Goal: Transaction & Acquisition: Obtain resource

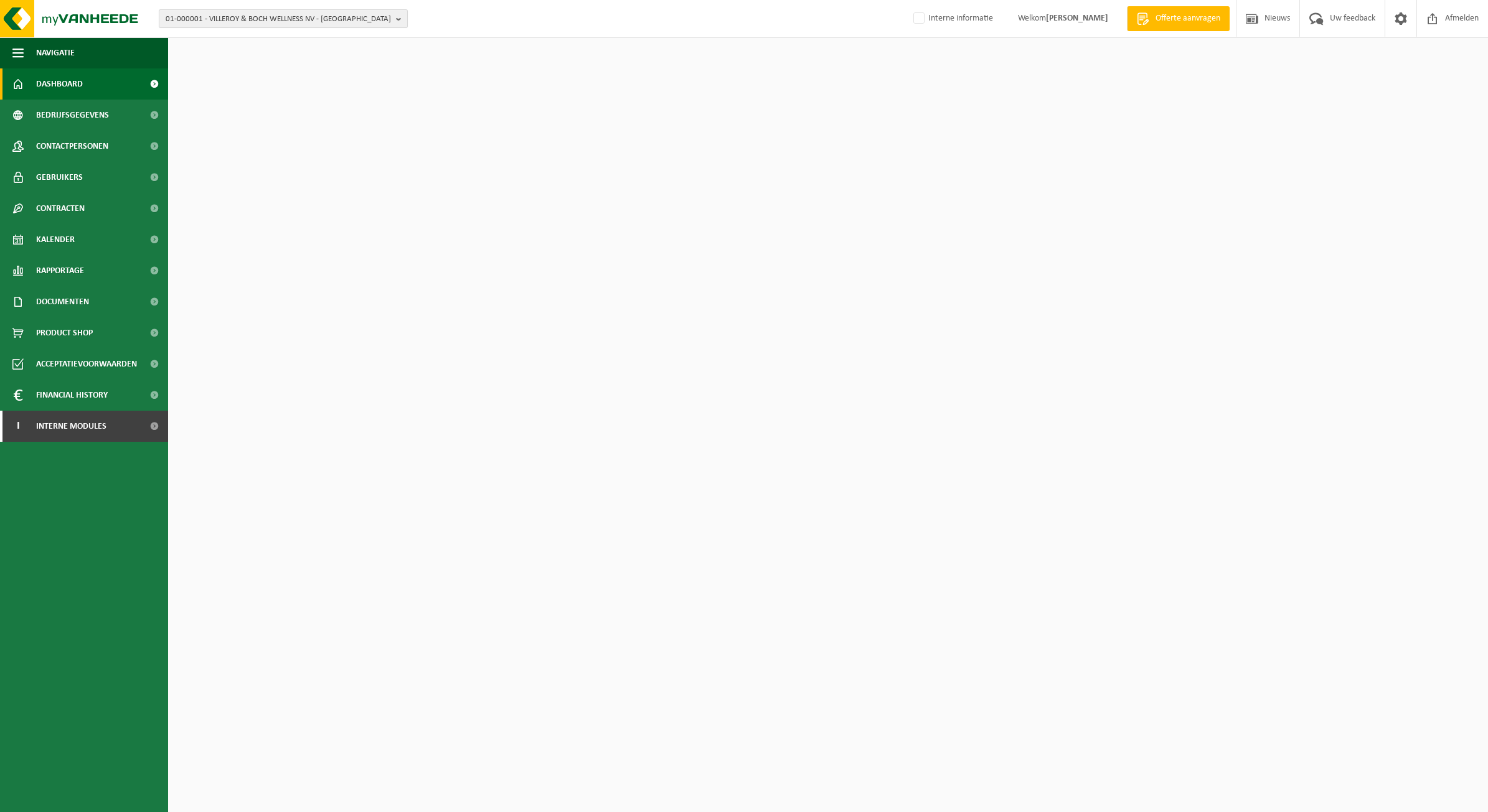
click at [214, 16] on span "01-000001 - VILLEROY & BOCH WELLNESS NV - ROESELARE" at bounding box center [278, 19] width 226 height 19
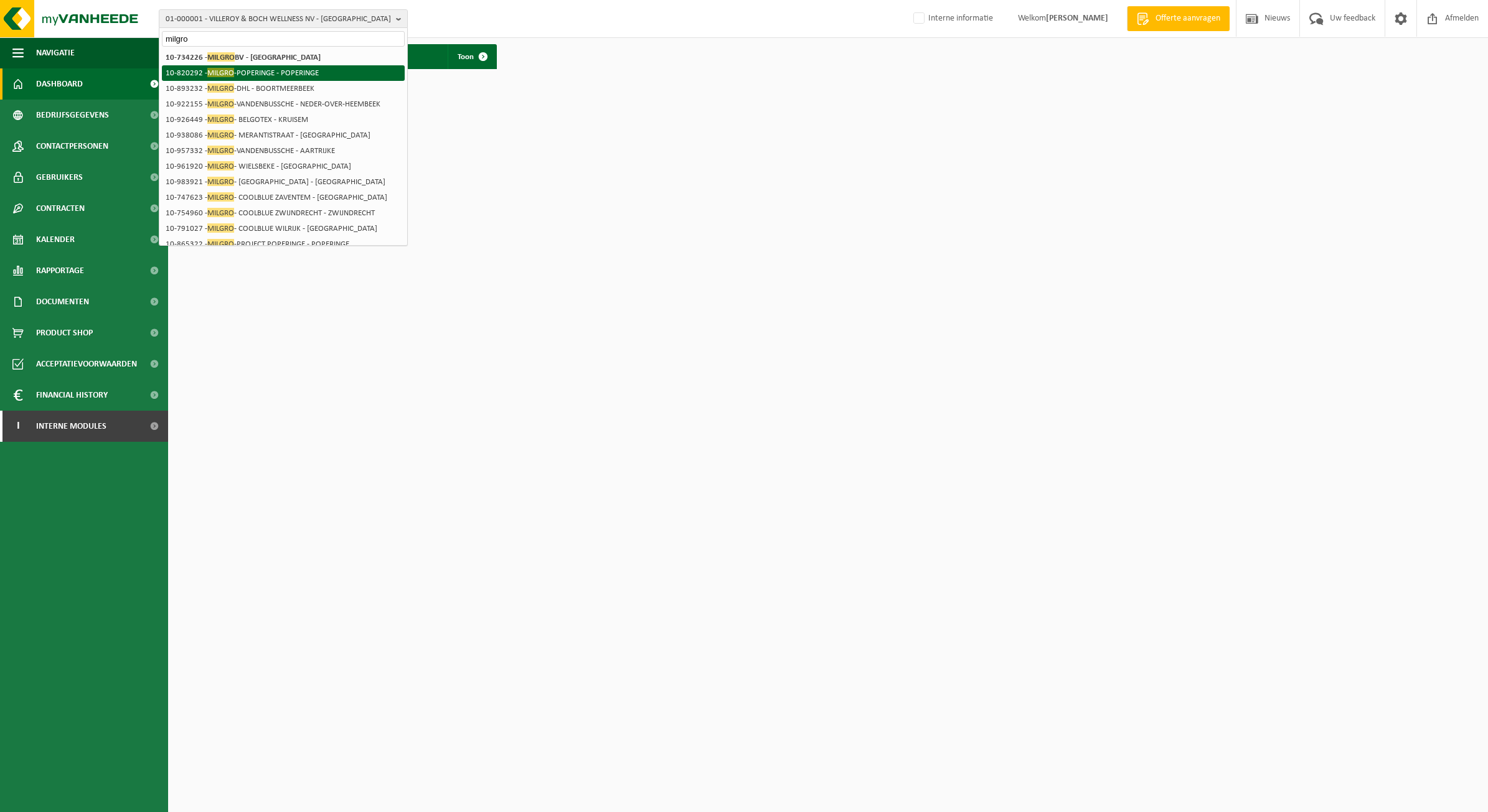
type input "milgro"
click at [304, 52] on li "10-734226 - MILGRO BV - ROTTERDAM" at bounding box center [283, 58] width 243 height 16
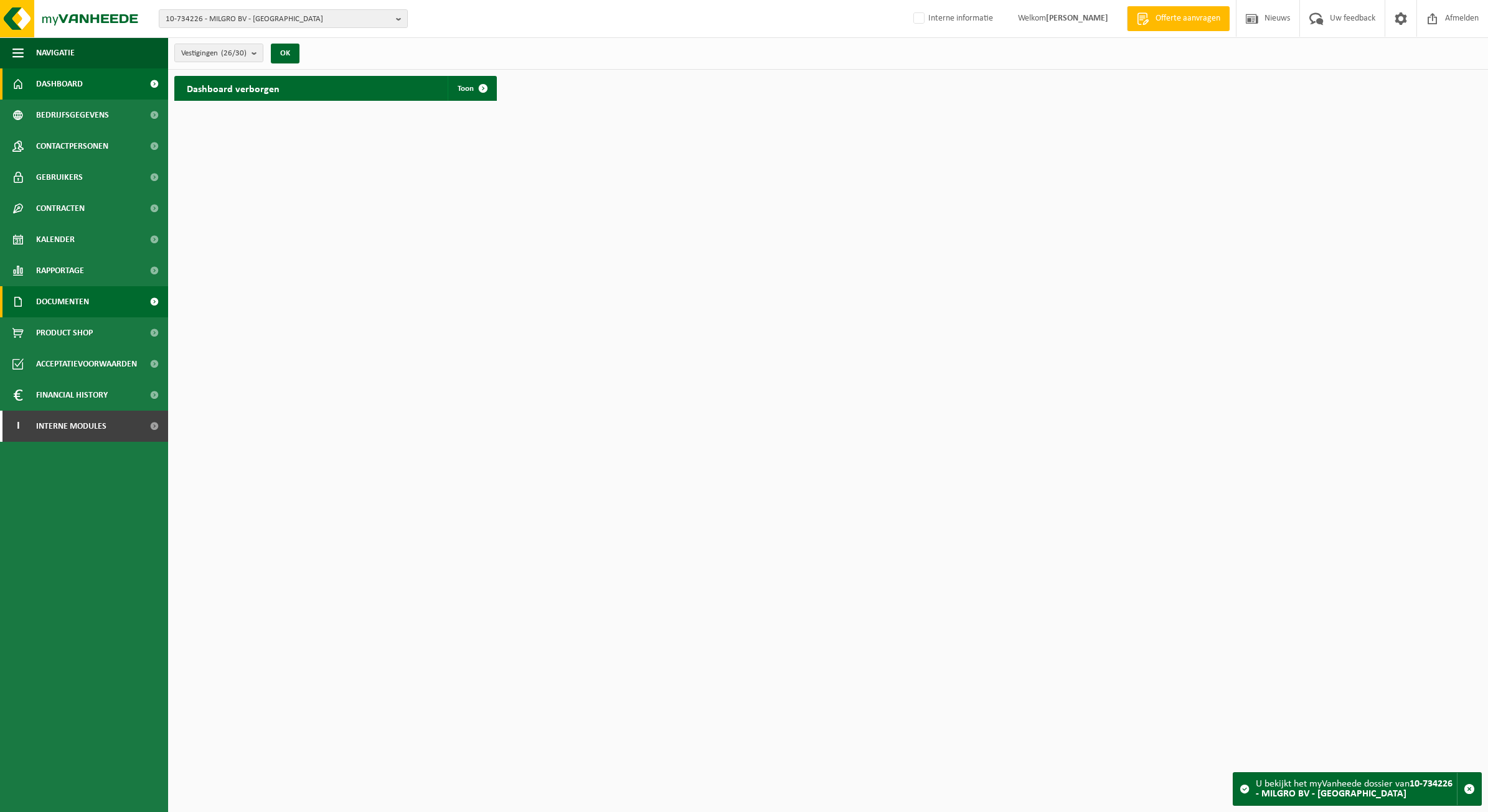
click at [62, 299] on span "Documenten" at bounding box center [62, 302] width 53 height 31
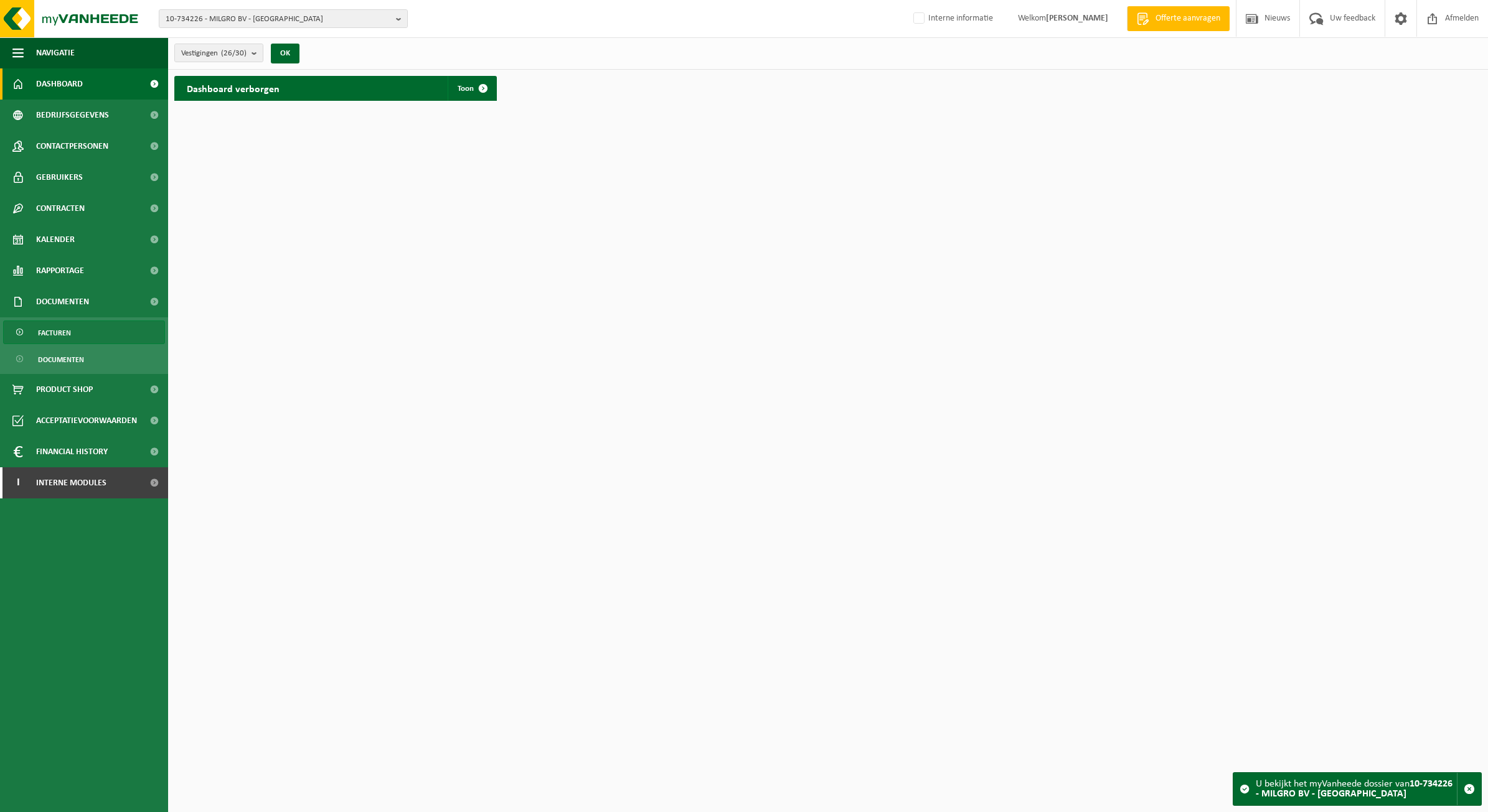
click at [92, 332] on link "Facturen" at bounding box center [84, 332] width 162 height 23
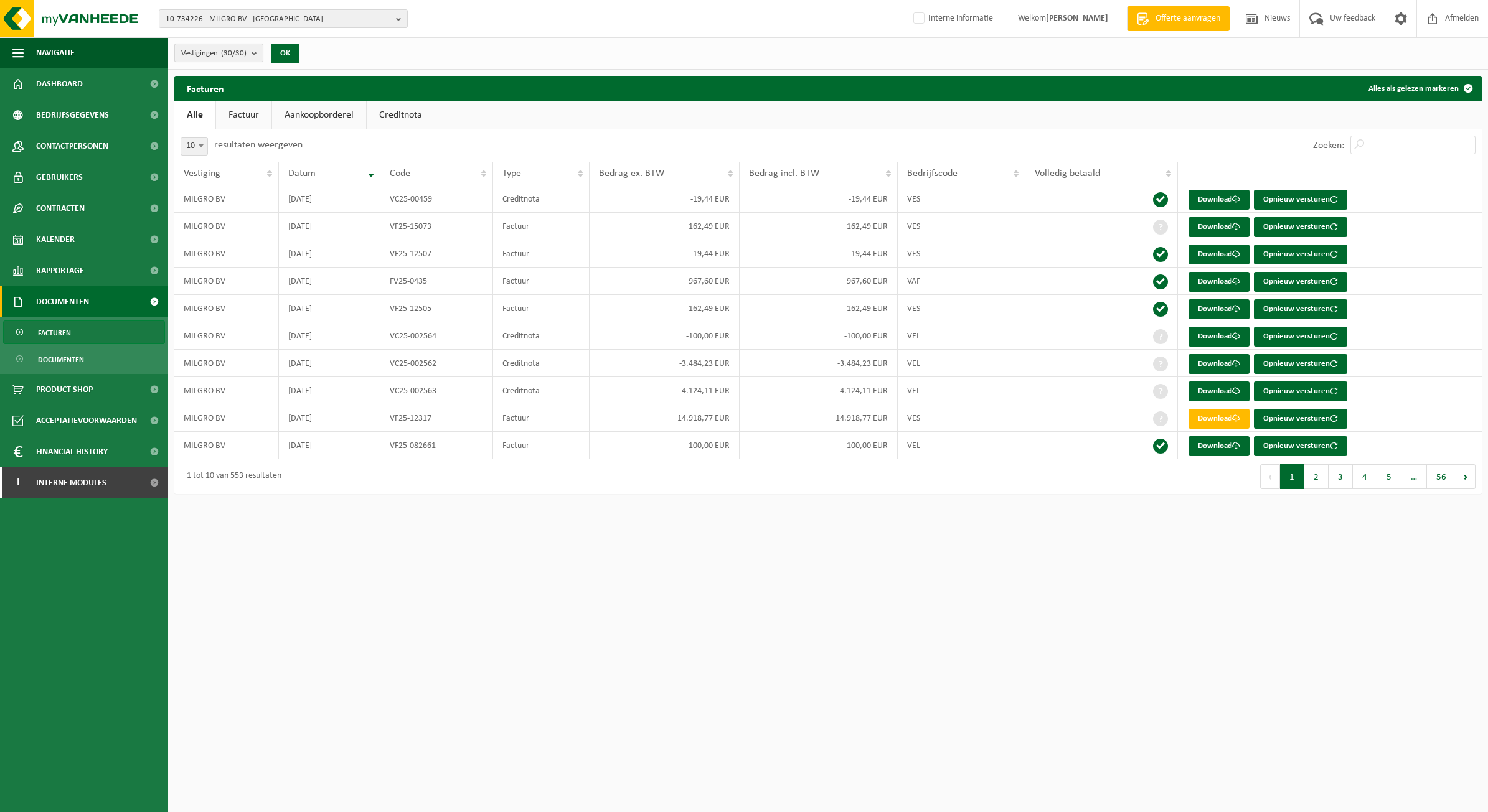
click at [238, 47] on span "Vestigingen (30/30)" at bounding box center [214, 53] width 65 height 19
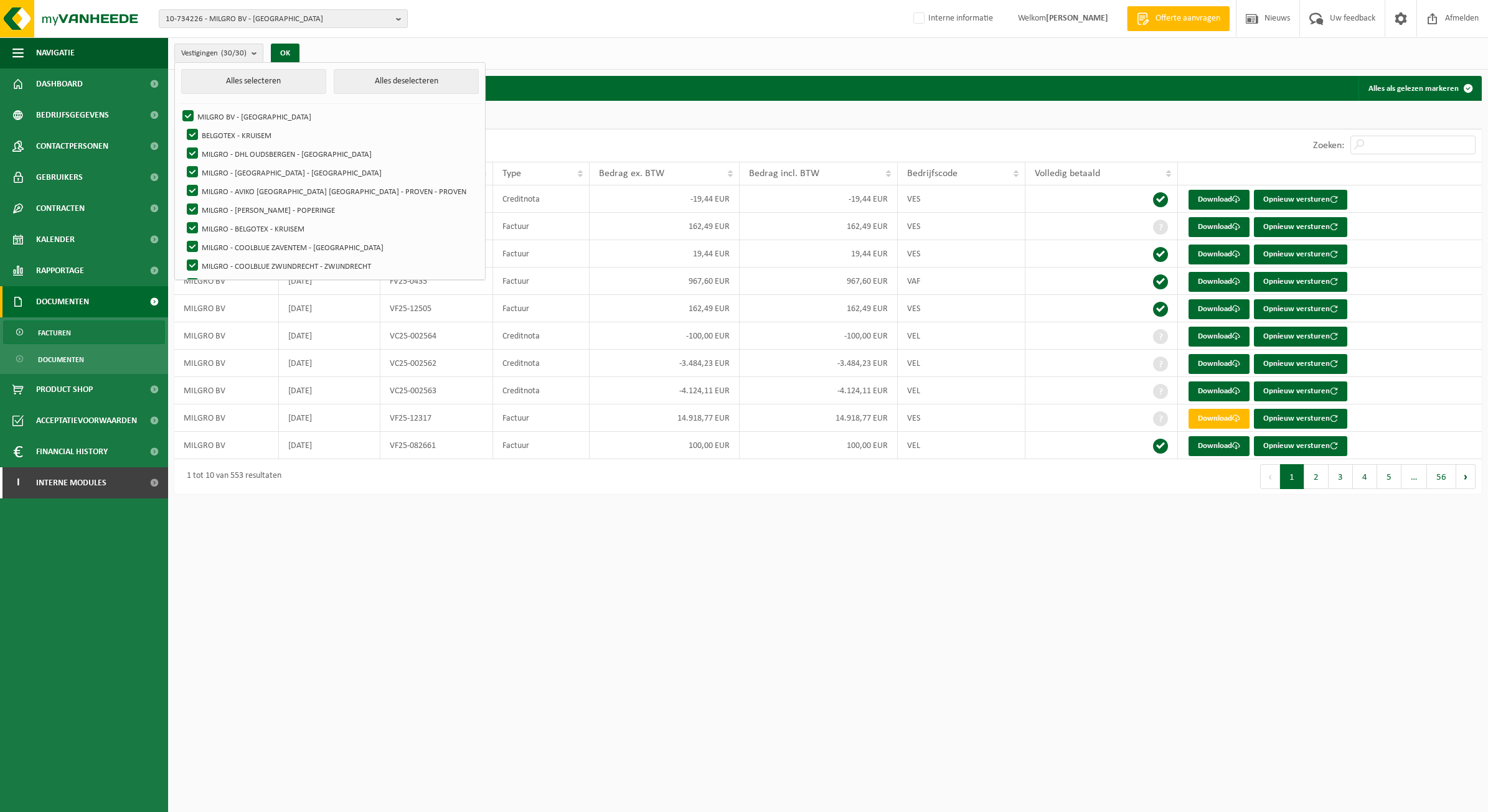
click at [710, 598] on html "10-734226 - MILGRO BV - ROTTERDAM 10-734226 - MILGRO BV - ROTTERDAM 02-009142 -…" at bounding box center [744, 406] width 1488 height 812
click at [475, 42] on div "Vestigingen (30/30) Alles selecteren Alles deselecteren MILGRO BV - ROTTERDAM B…" at bounding box center [828, 53] width 1320 height 32
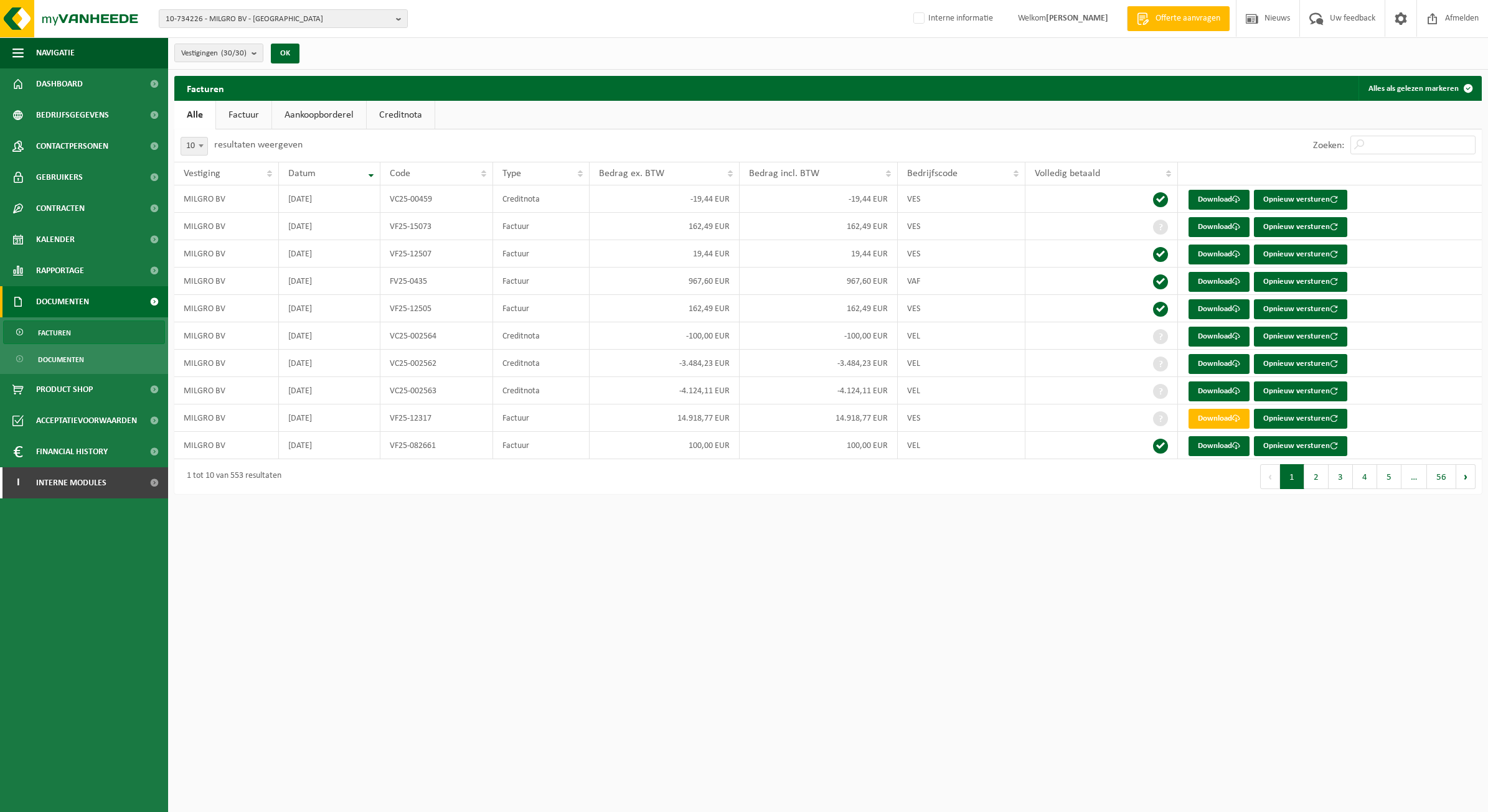
click at [72, 331] on link "Facturen" at bounding box center [84, 332] width 162 height 23
click at [238, 44] on span "Vestigingen (30/30)" at bounding box center [214, 53] width 65 height 19
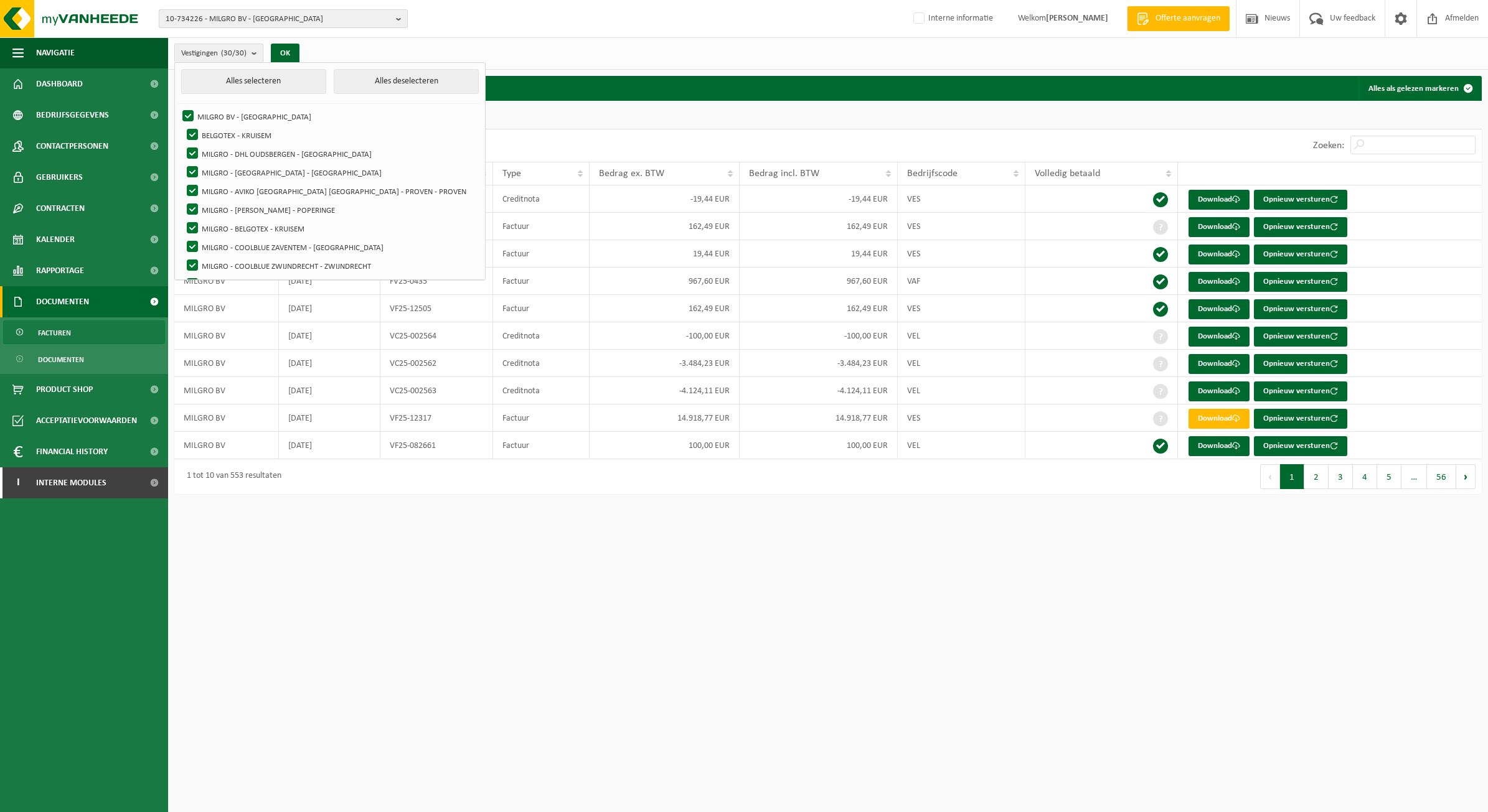
click at [272, 20] on span "10-734226 - MILGRO BV - [GEOGRAPHIC_DATA]" at bounding box center [278, 19] width 226 height 19
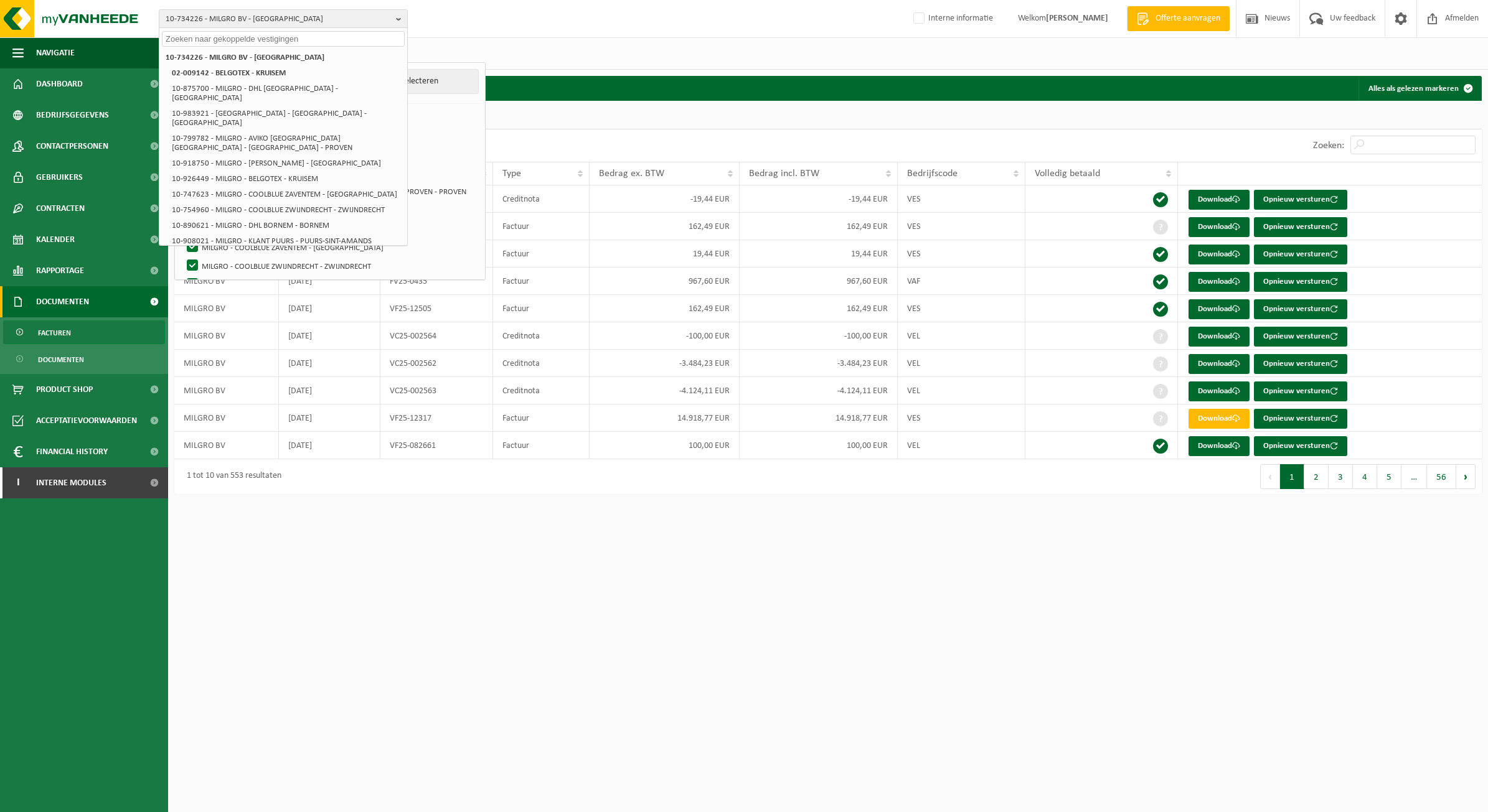
click at [556, 22] on div "10-734226 - MILGRO BV - ROTTERDAM 10-734226 - MILGRO BV - ROTTERDAM 02-009142 -…" at bounding box center [744, 19] width 1488 height 38
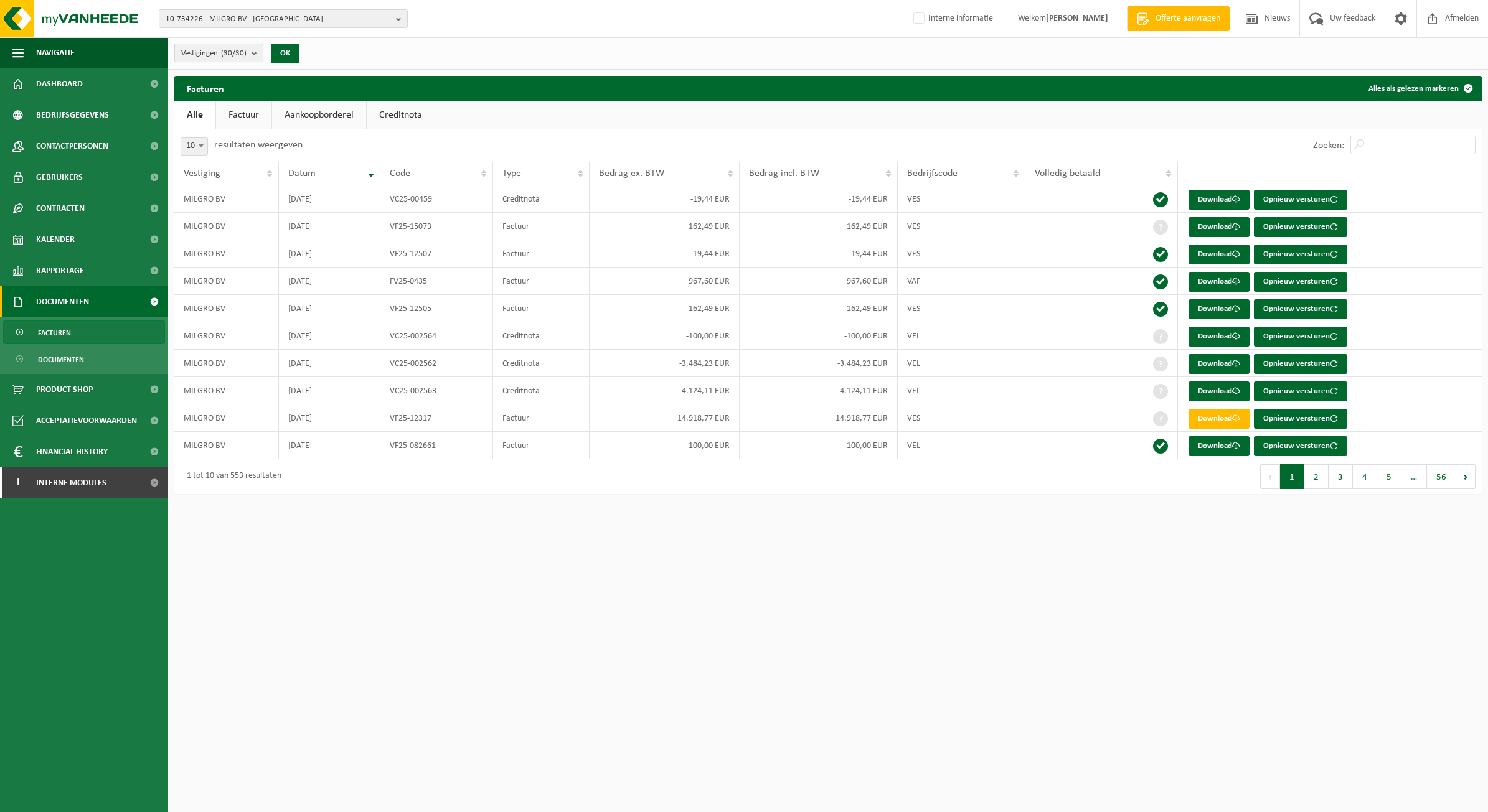
click at [238, 57] on count "(30/30)" at bounding box center [233, 53] width 25 height 8
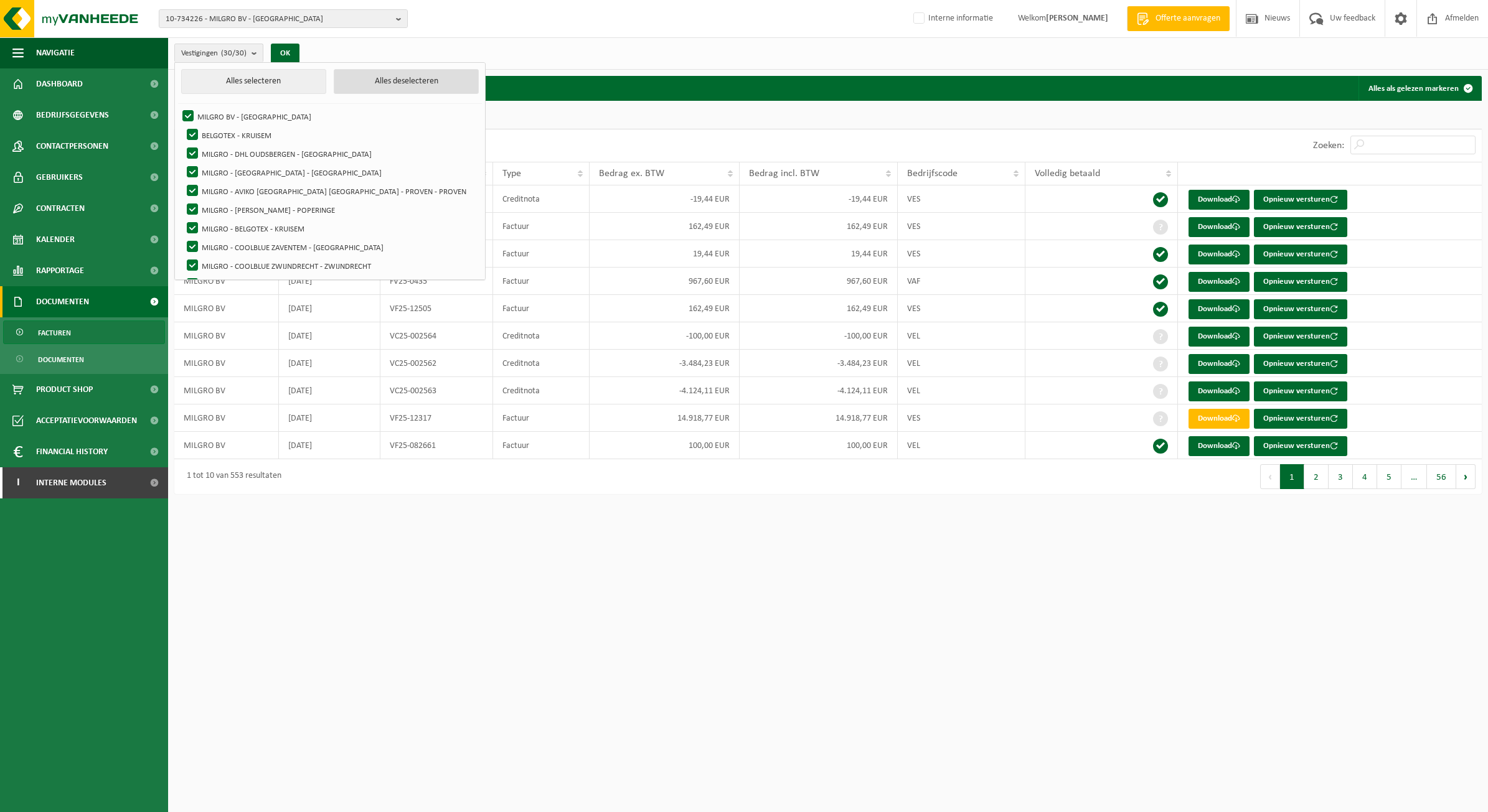
click at [334, 85] on button "Alles deselecteren" at bounding box center [406, 82] width 145 height 25
checkbox input "false"
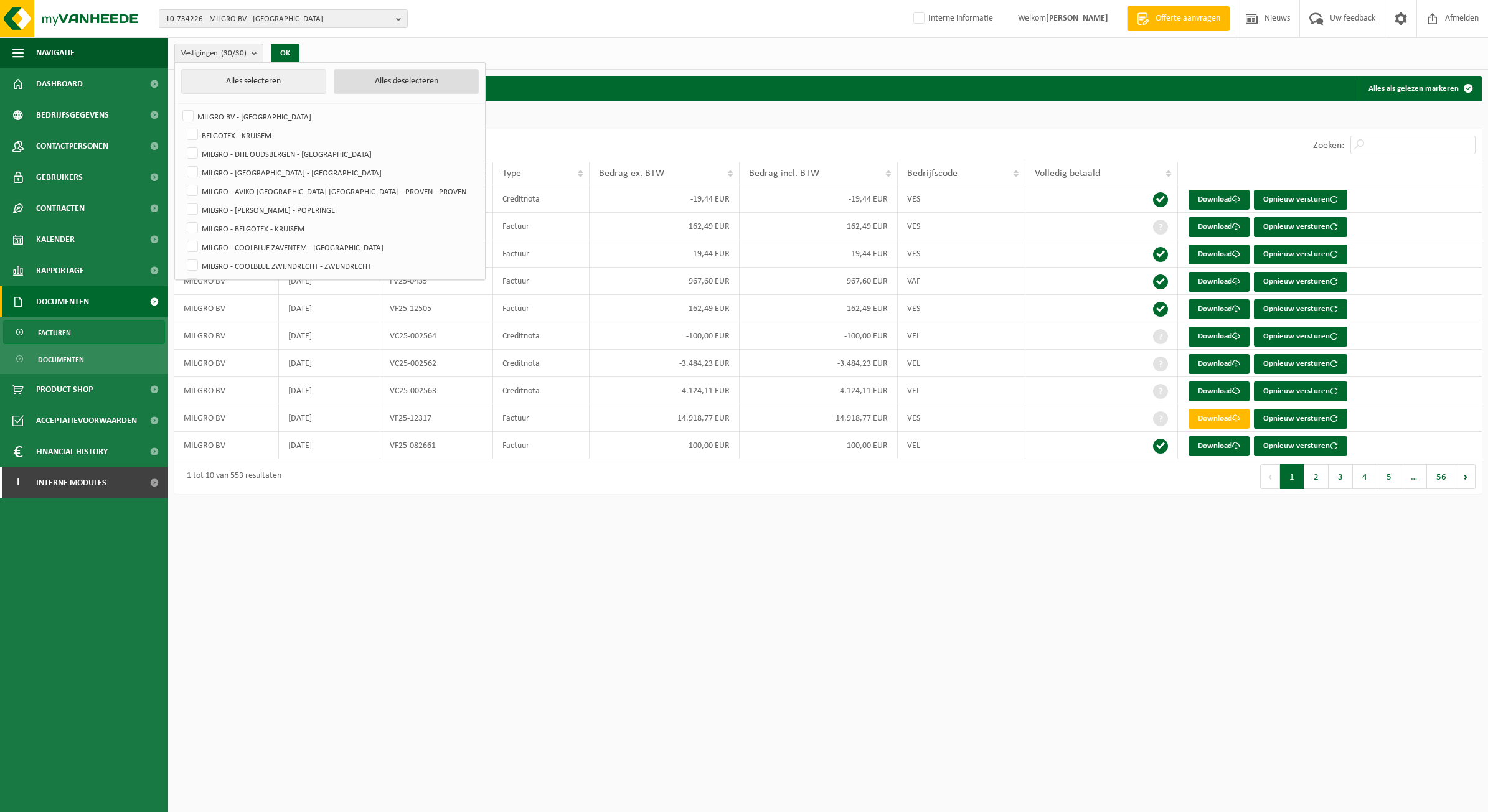
checkbox input "false"
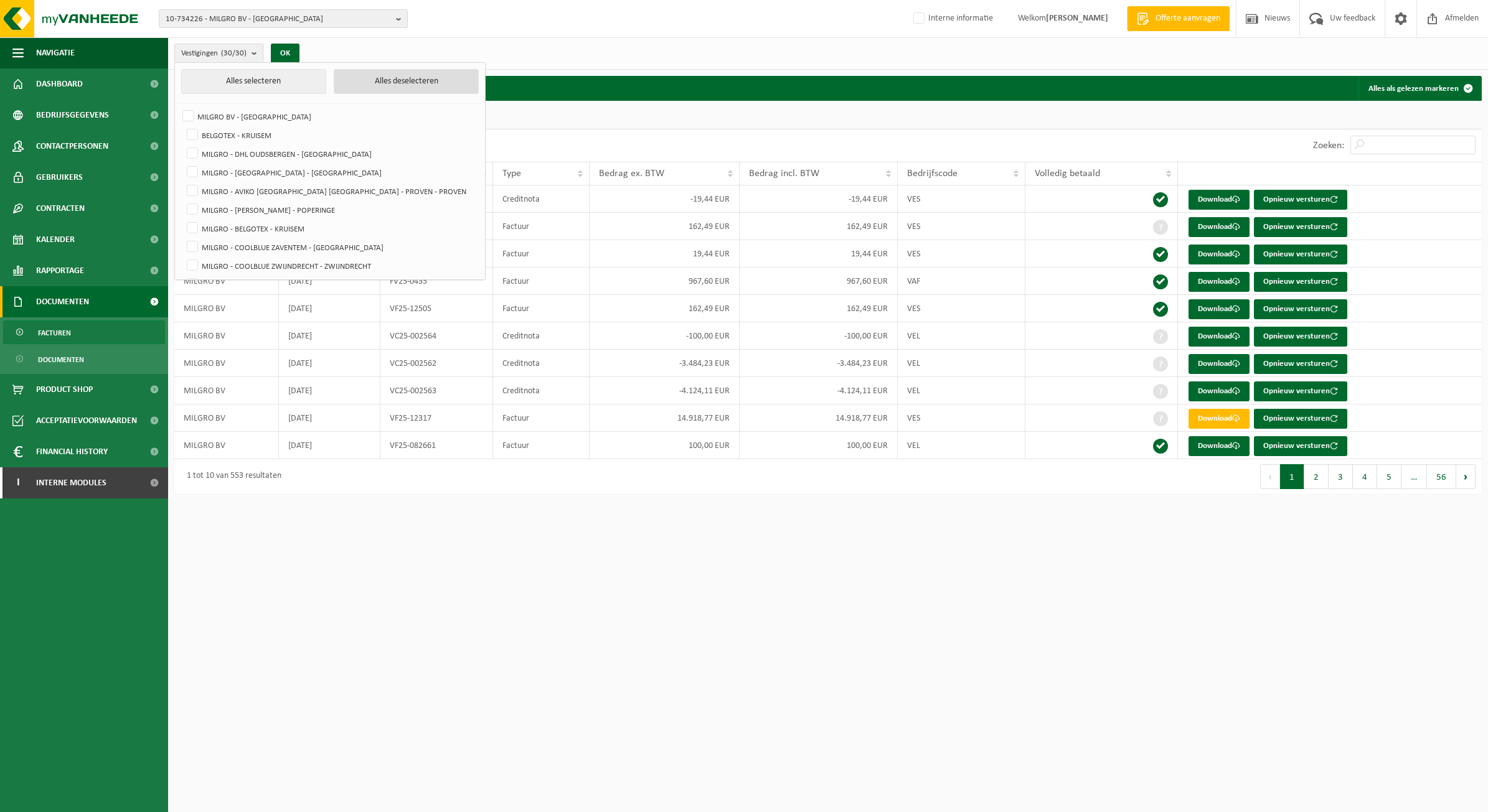
checkbox input "false"
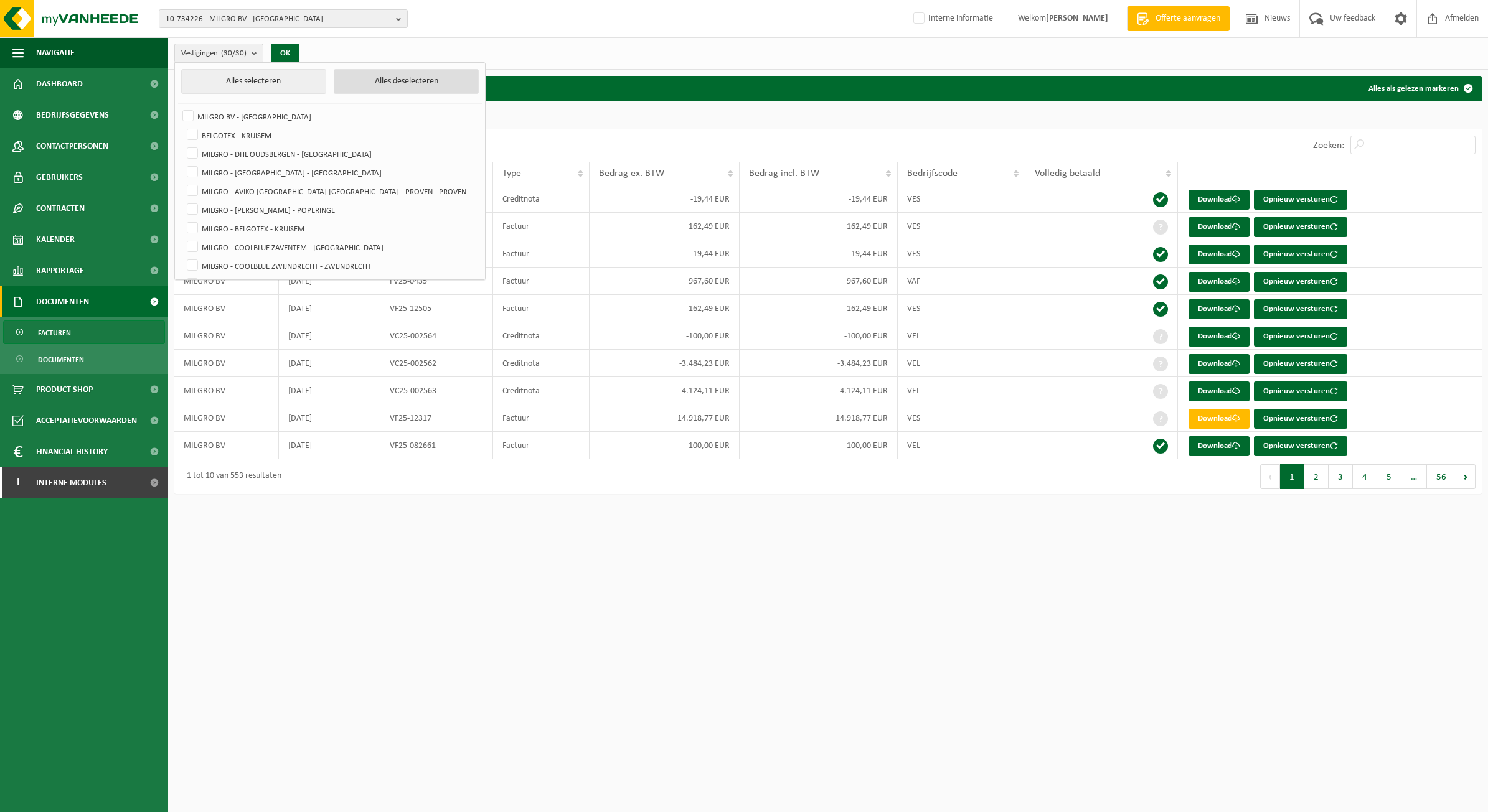
checkbox input "false"
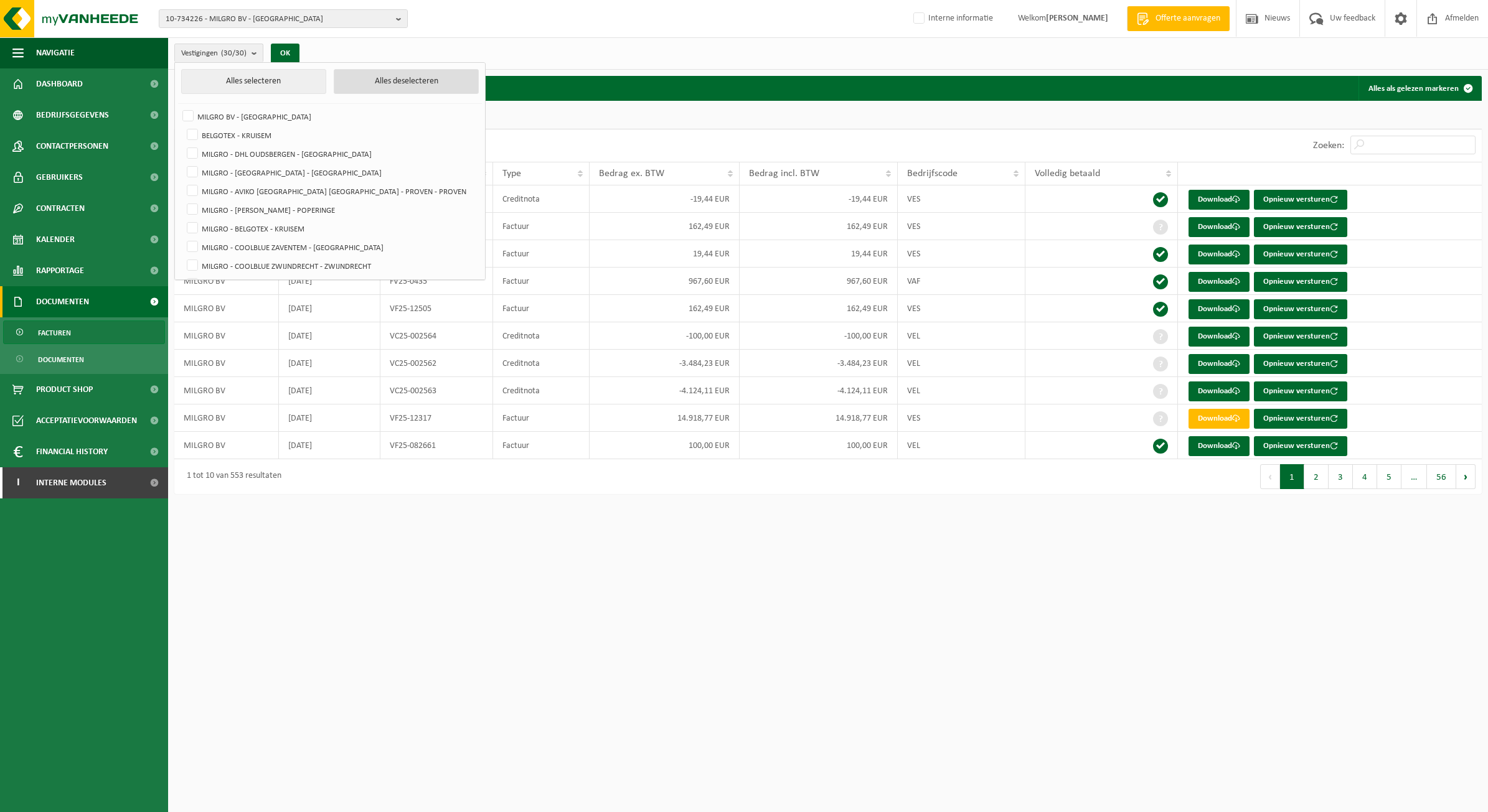
checkbox input "false"
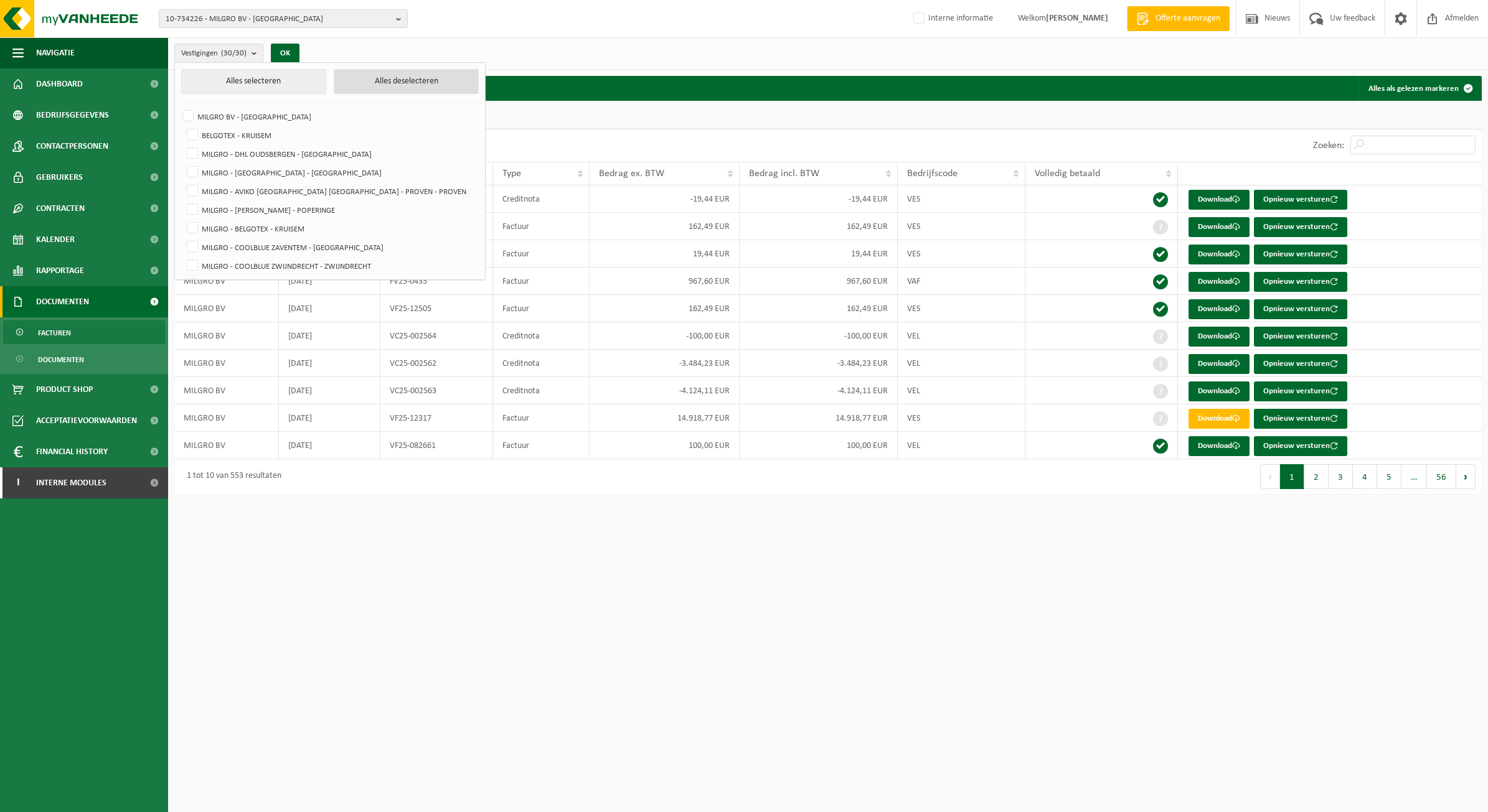
checkbox input "false"
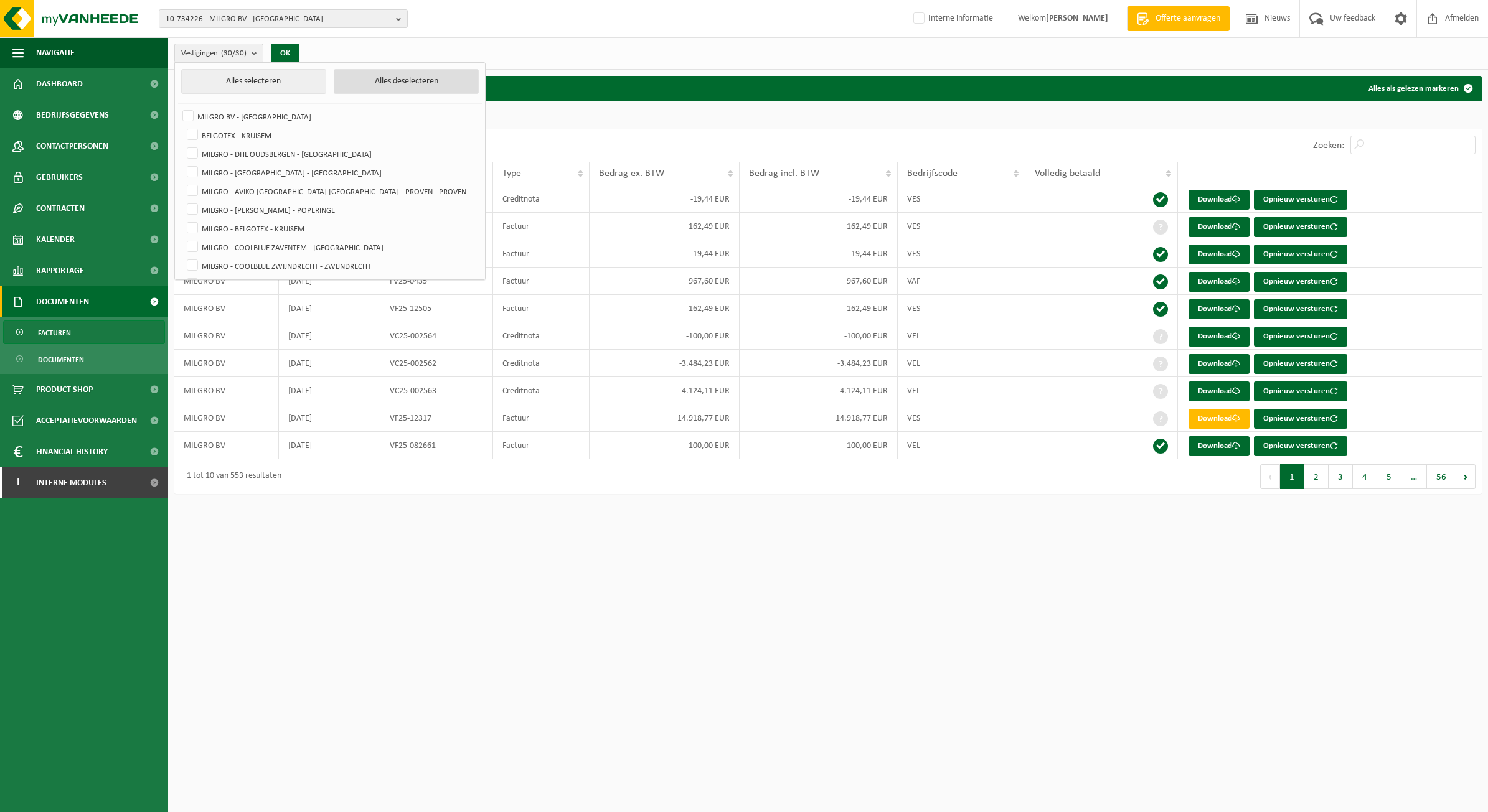
checkbox input "false"
click at [291, 191] on label "MILGRO - AVIKO BELGIUM NV - PROVEN - PROVEN" at bounding box center [331, 190] width 293 height 19
click at [183, 182] on input "MILGRO - AVIKO BELGIUM NV - PROVEN - PROVEN" at bounding box center [182, 182] width 1 height 1
checkbox input "true"
click at [291, 207] on label "MILGRO - AVIKO TSJECHIËLAAN - POPERINGE" at bounding box center [331, 209] width 293 height 19
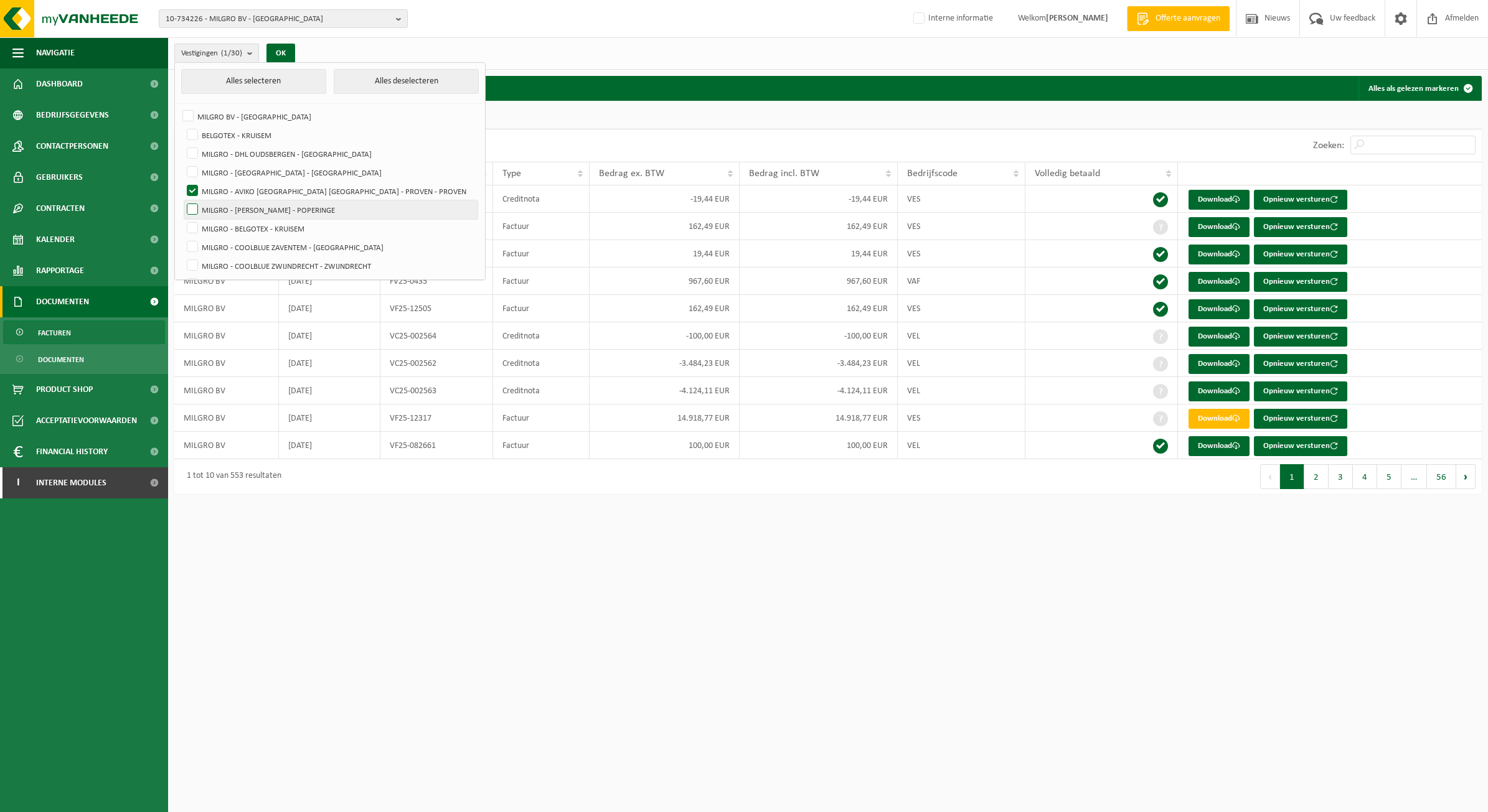
click at [183, 200] on input "MILGRO - AVIKO TSJECHIËLAAN - POPERINGE" at bounding box center [182, 200] width 1 height 1
checkbox input "true"
click at [279, 51] on button "OK" at bounding box center [280, 54] width 28 height 20
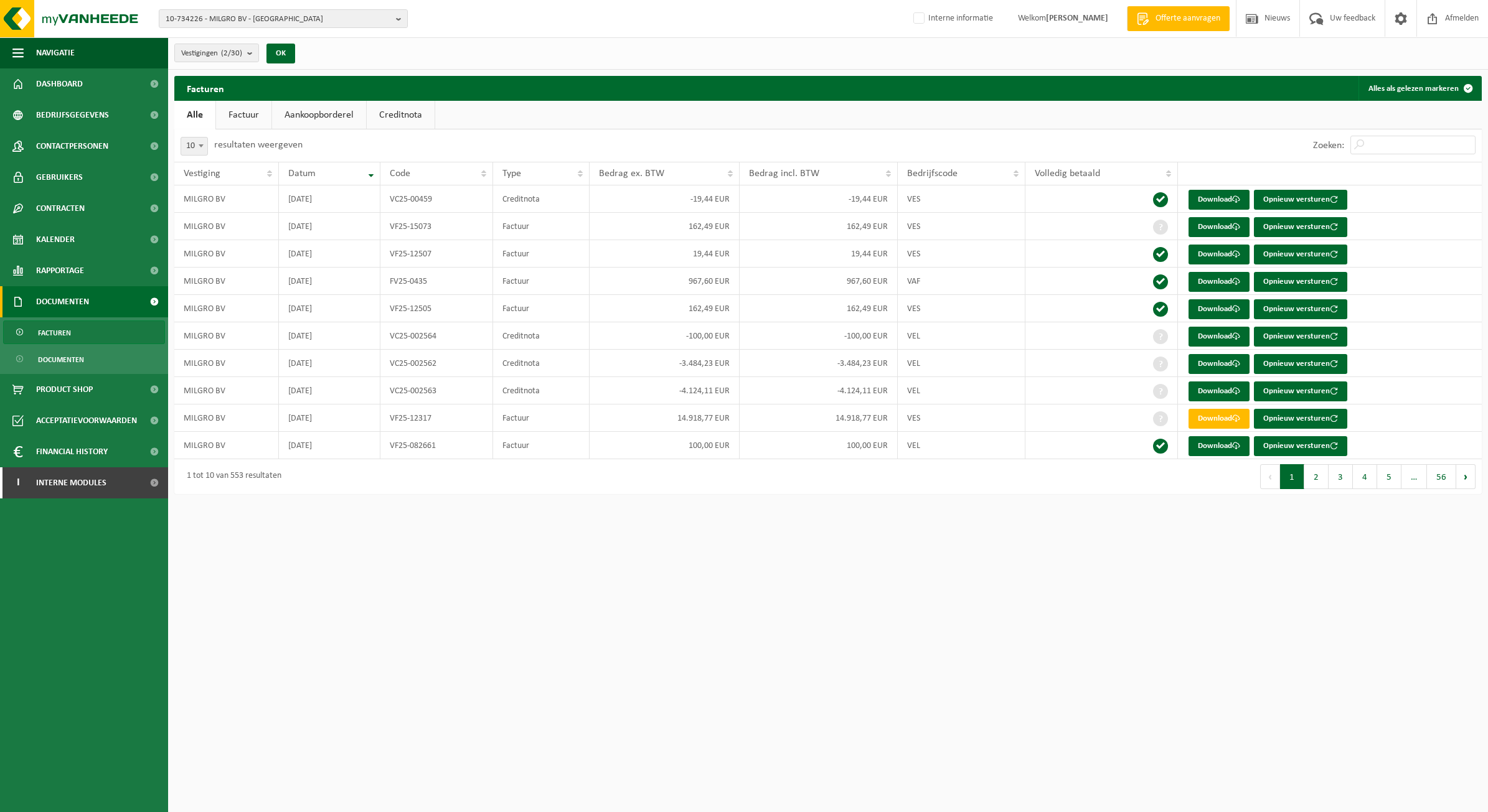
click at [241, 102] on link "Factuur" at bounding box center [243, 114] width 56 height 28
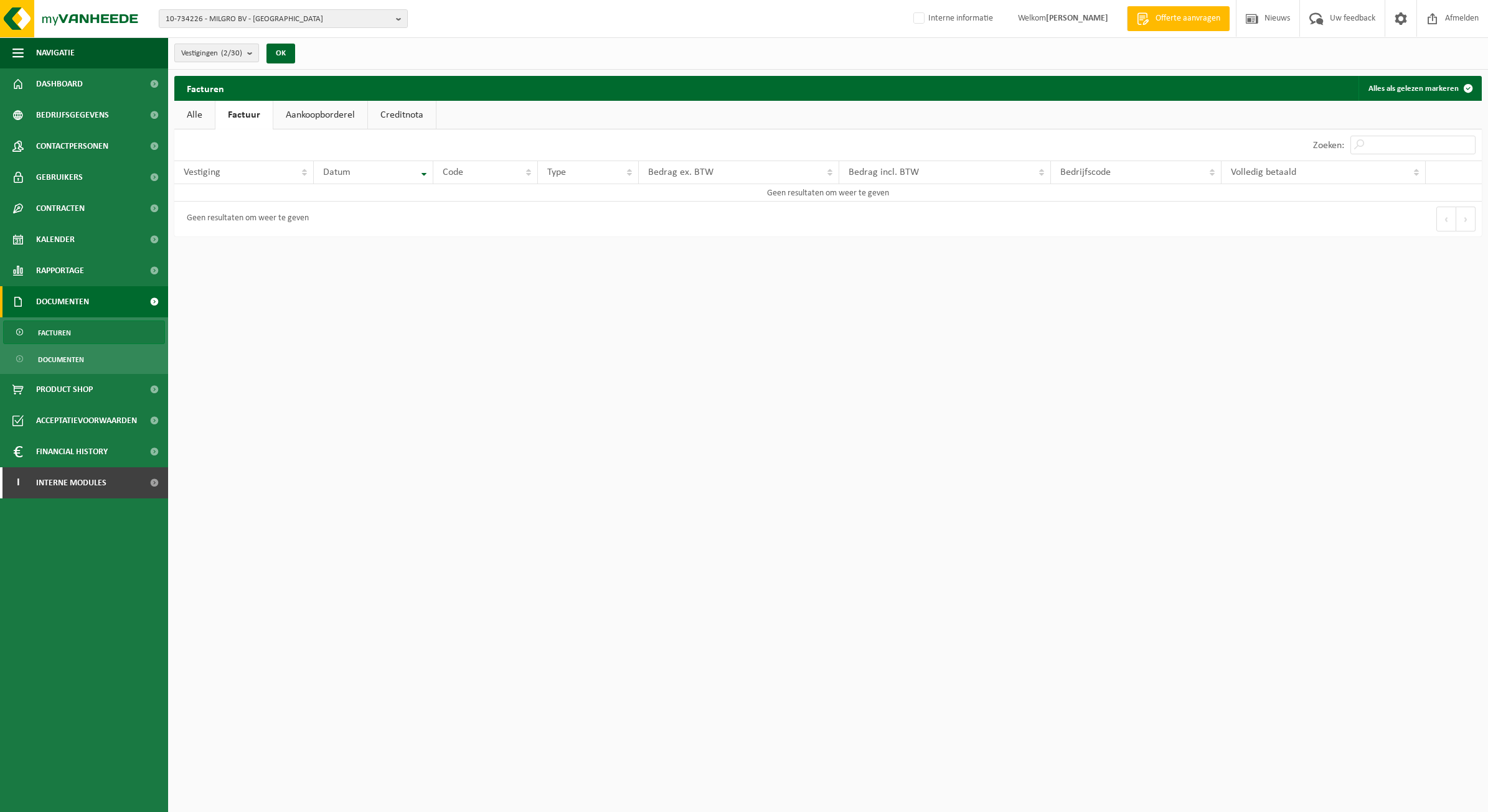
click at [225, 57] on count "(2/30)" at bounding box center [231, 53] width 21 height 8
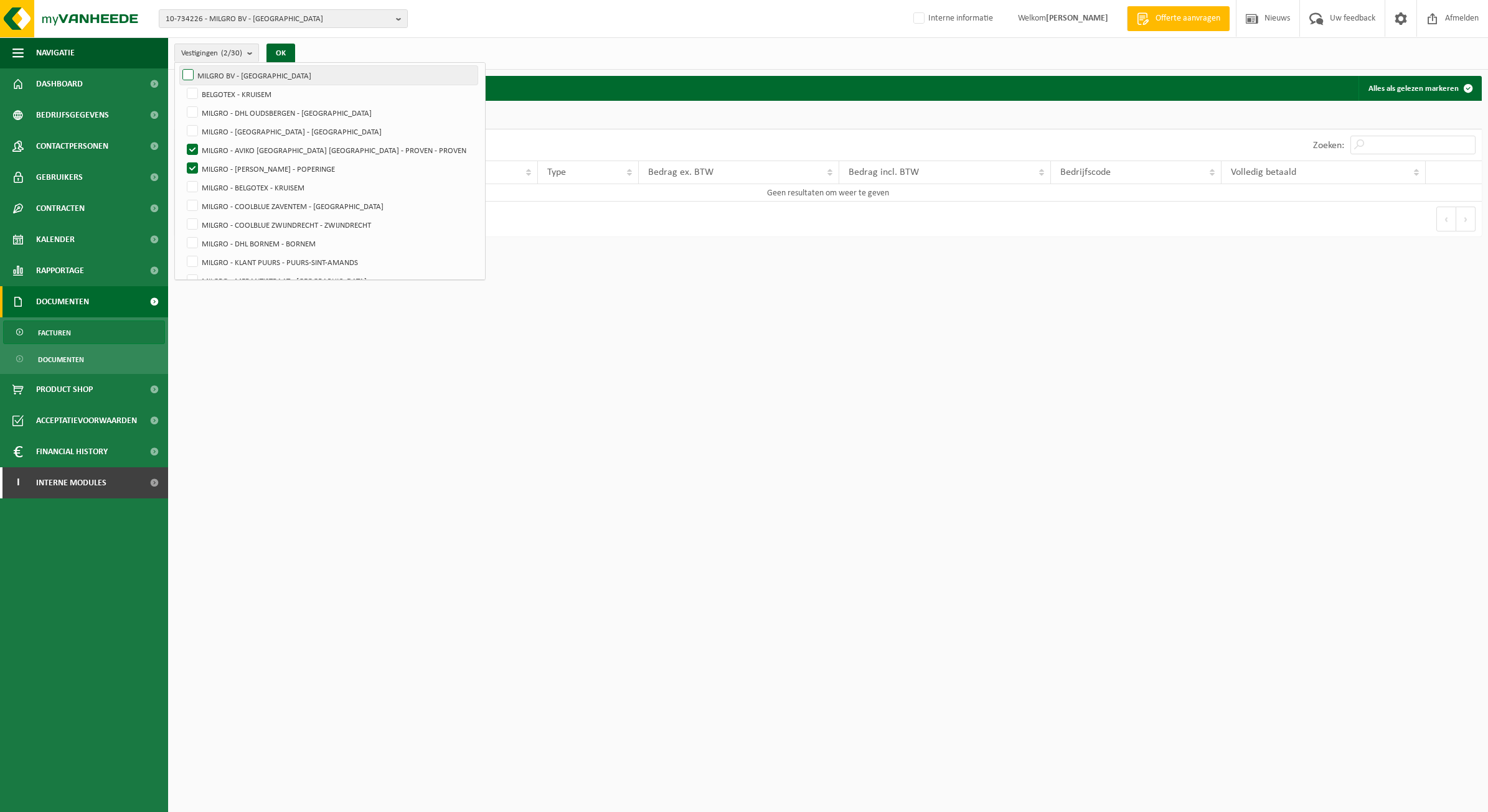
scroll to position [0, 0]
click at [244, 115] on label "MILGRO BV - ROTTERDAM" at bounding box center [328, 116] width 298 height 19
click at [178, 107] on input "MILGRO BV - ROTTERDAM" at bounding box center [178, 106] width 1 height 1
click at [285, 44] on button "OK" at bounding box center [280, 54] width 28 height 20
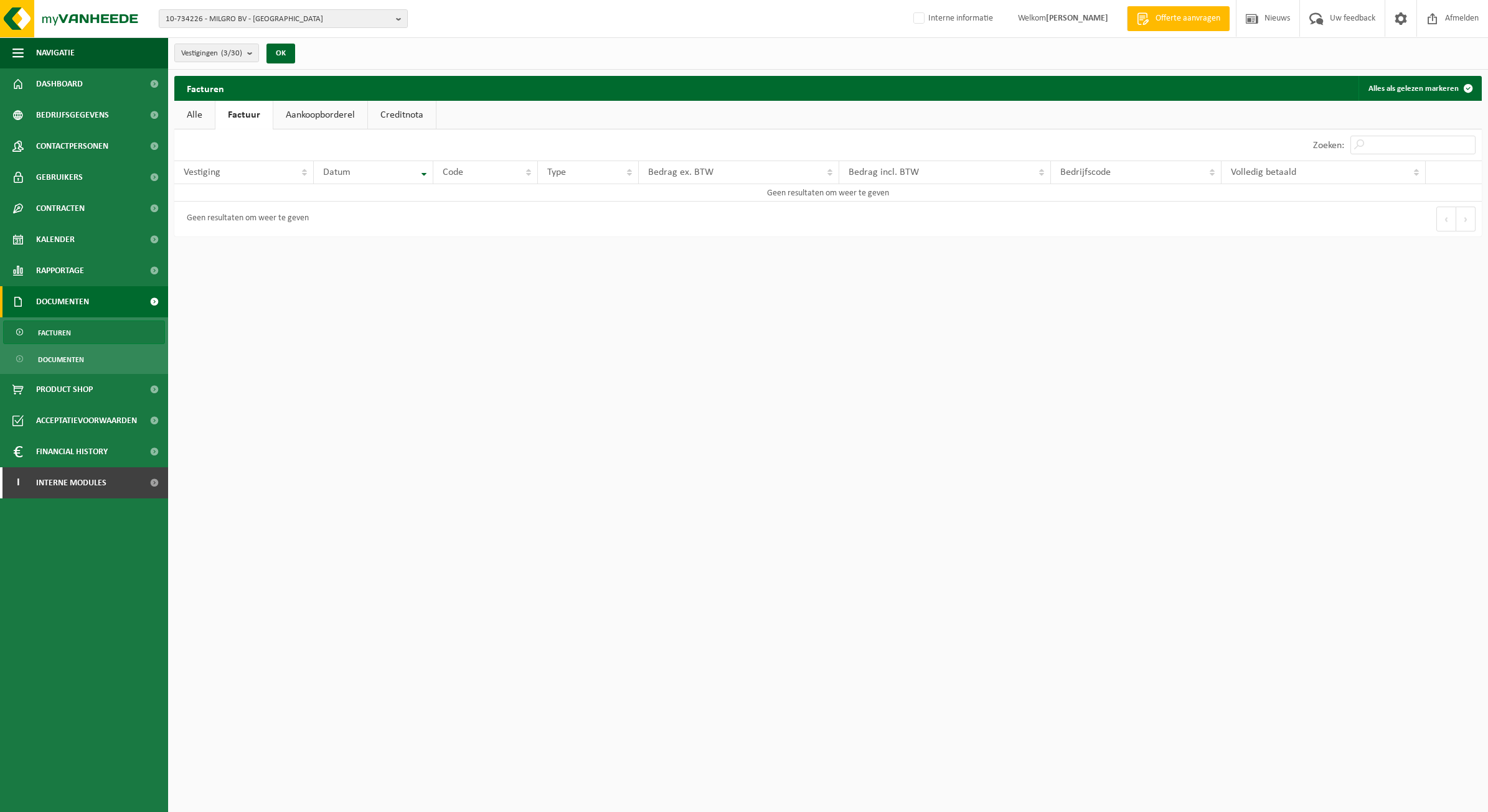
drag, startPoint x: 246, startPoint y: 55, endPoint x: 255, endPoint y: 78, distance: 24.7
click at [246, 54] on button "Vestigingen (3/30)" at bounding box center [217, 53] width 85 height 19
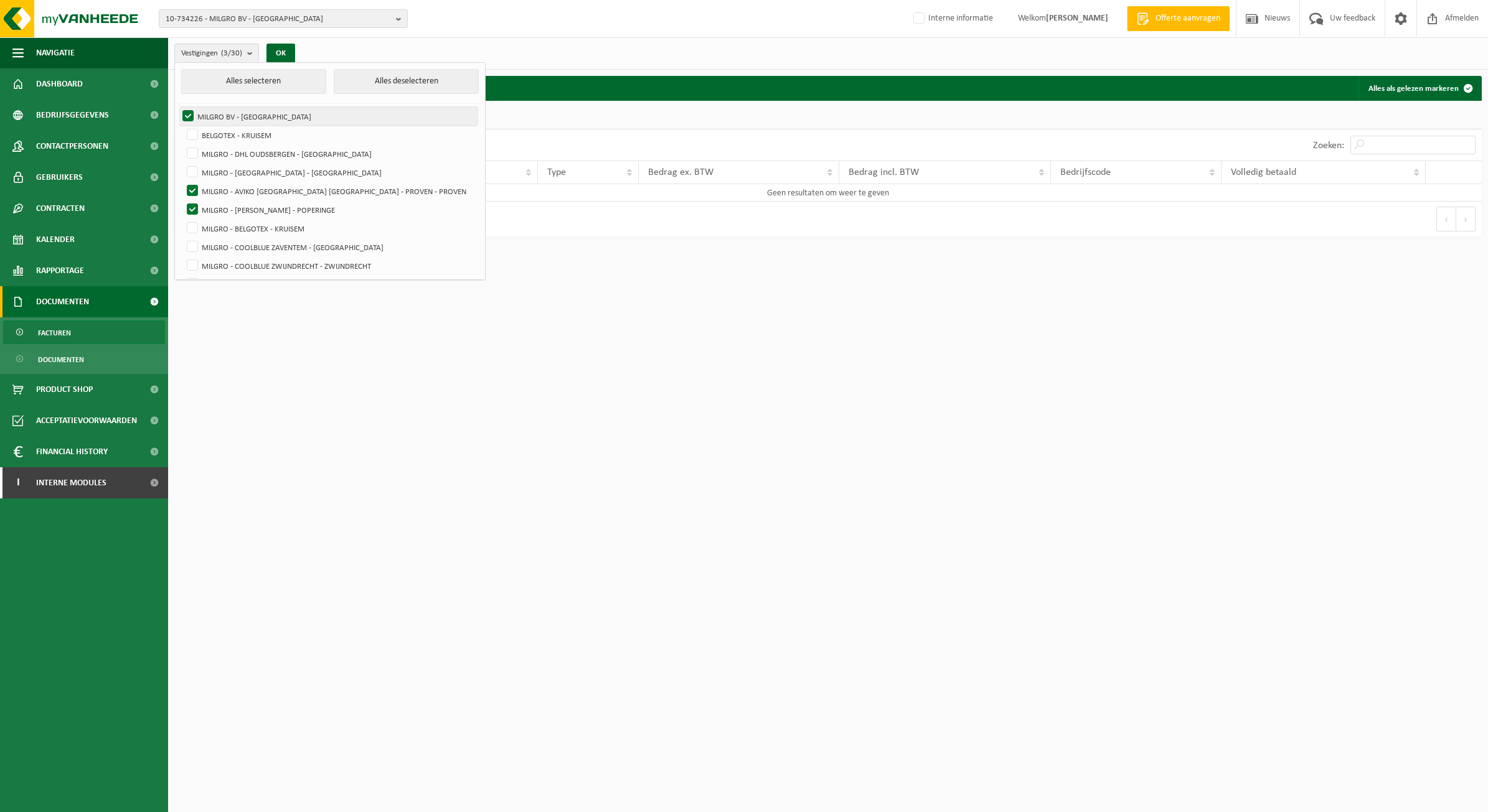
click at [190, 110] on label "MILGRO BV - ROTTERDAM" at bounding box center [328, 116] width 298 height 19
click at [178, 107] on input "MILGRO BV - ROTTERDAM" at bounding box center [178, 106] width 1 height 1
click at [274, 75] on button "Alles selecteren" at bounding box center [254, 82] width 145 height 25
checkbox input "true"
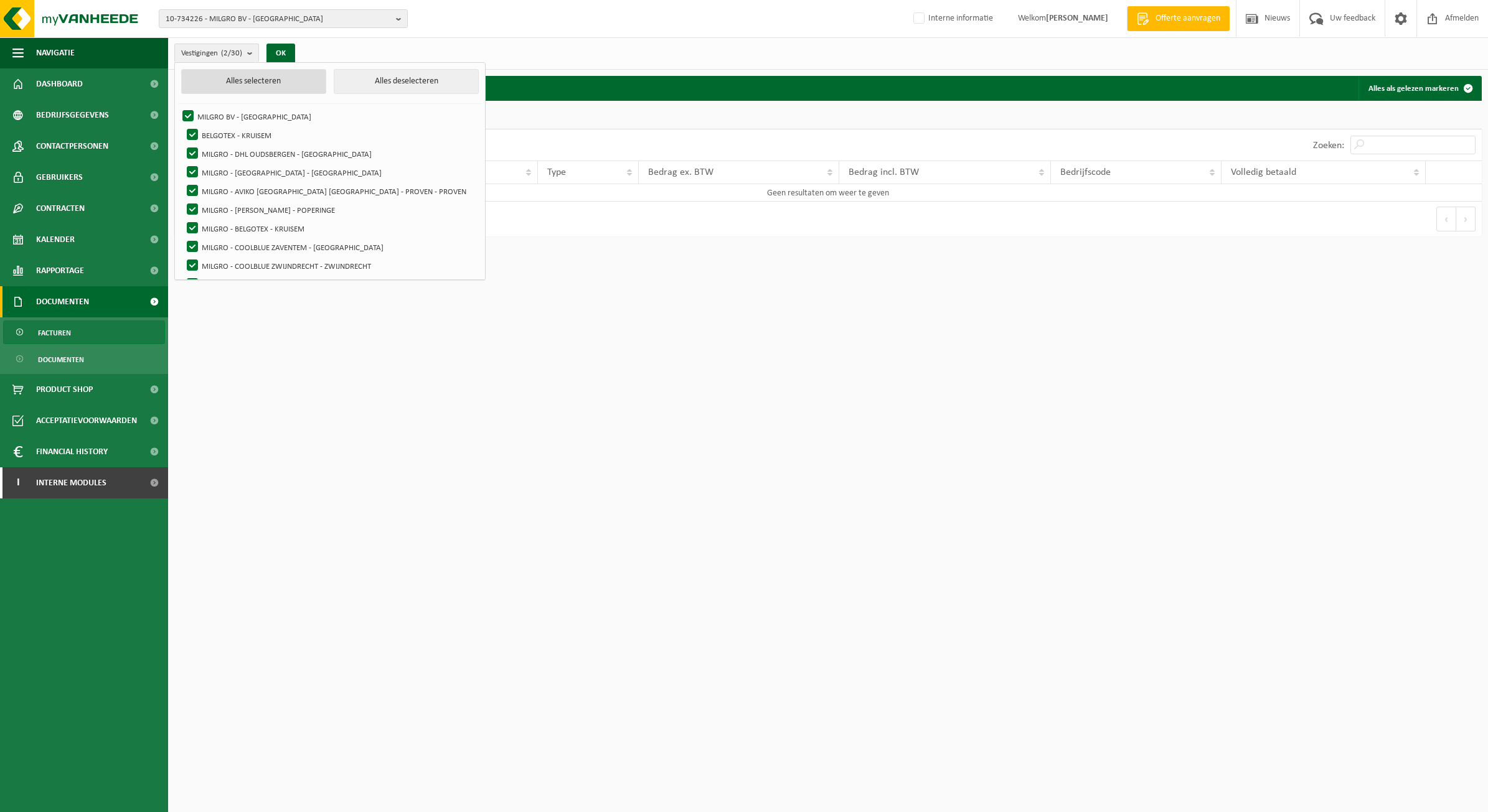
checkbox input "true"
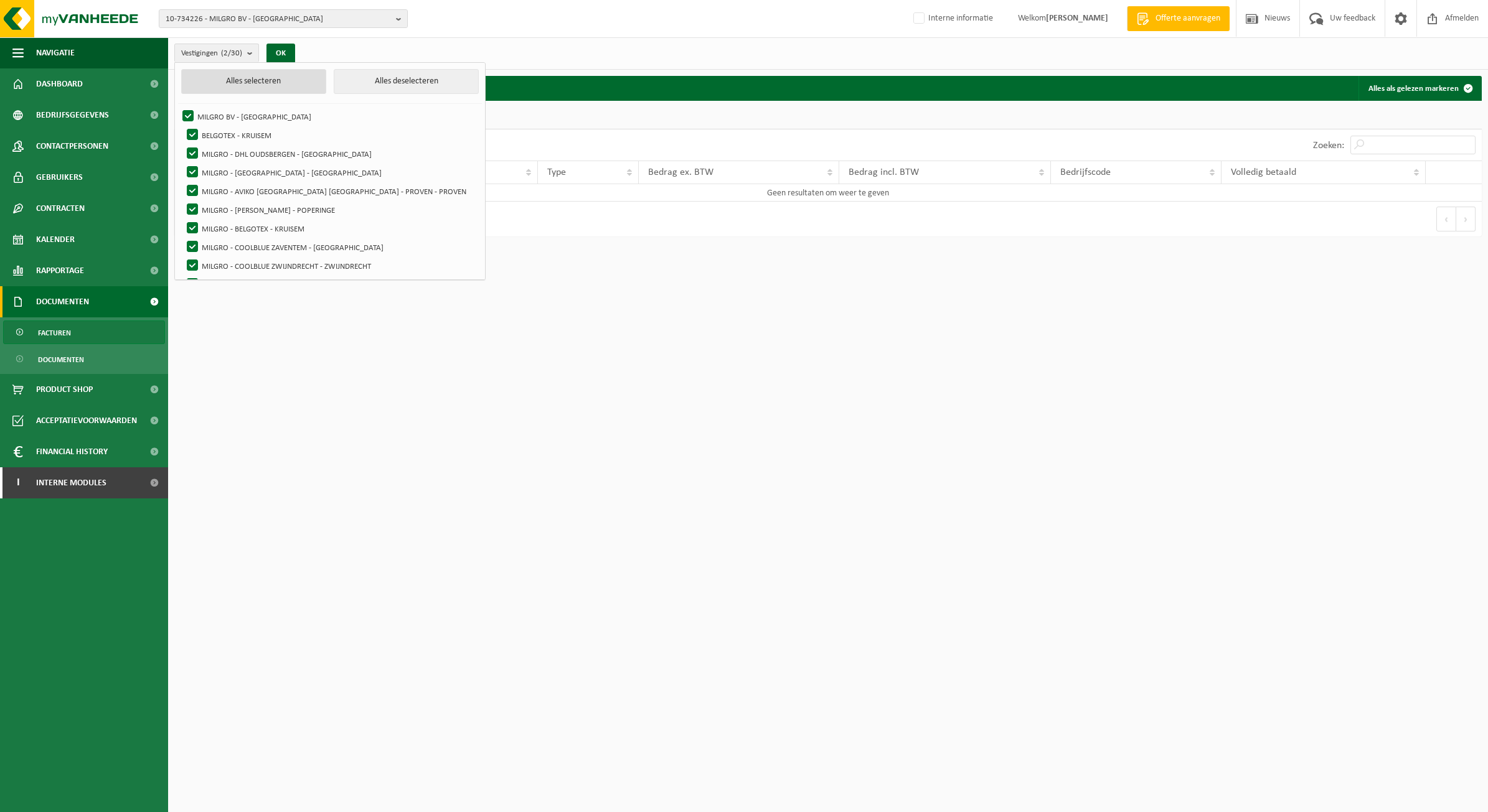
checkbox input "true"
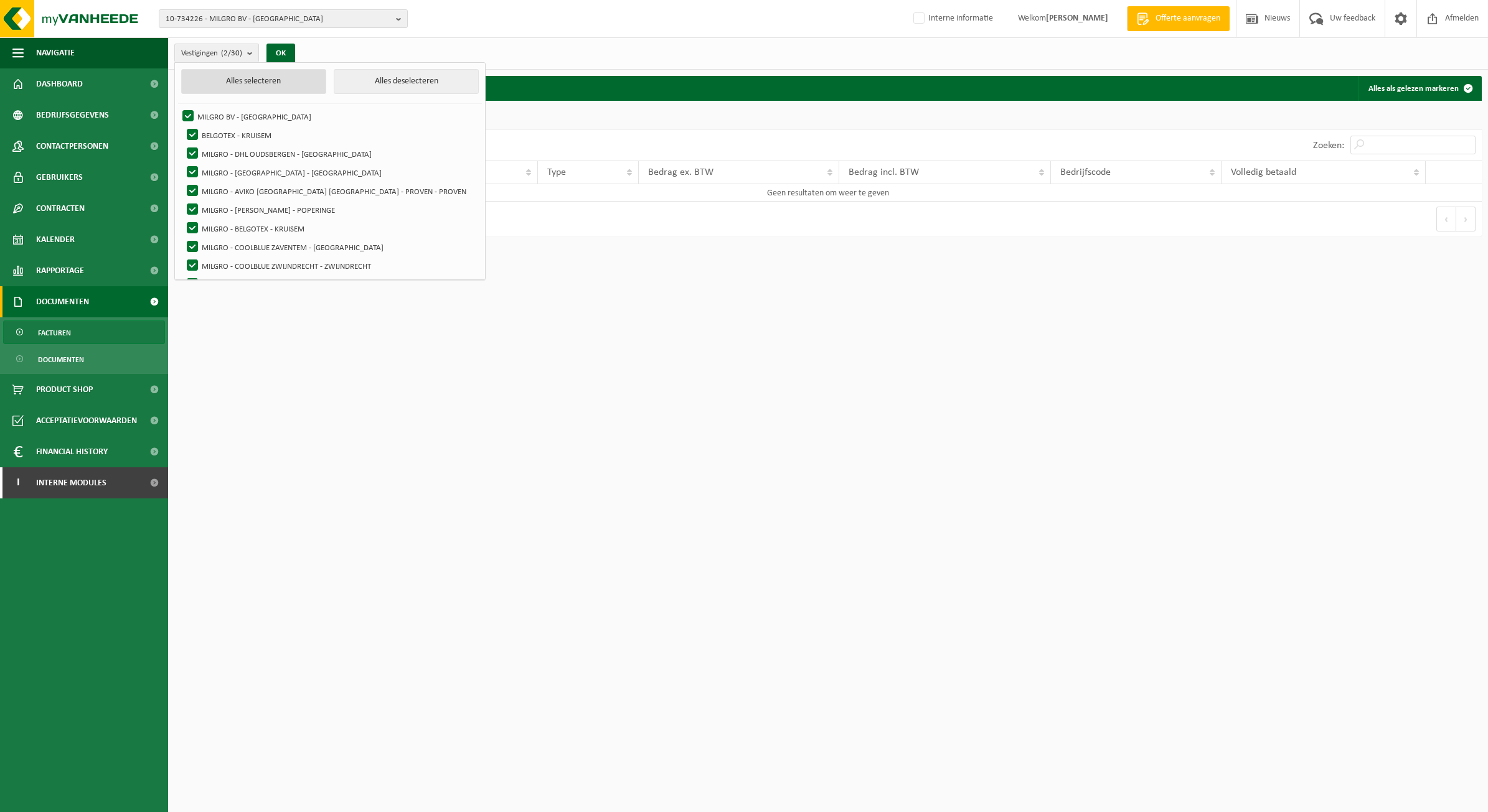
checkbox input "true"
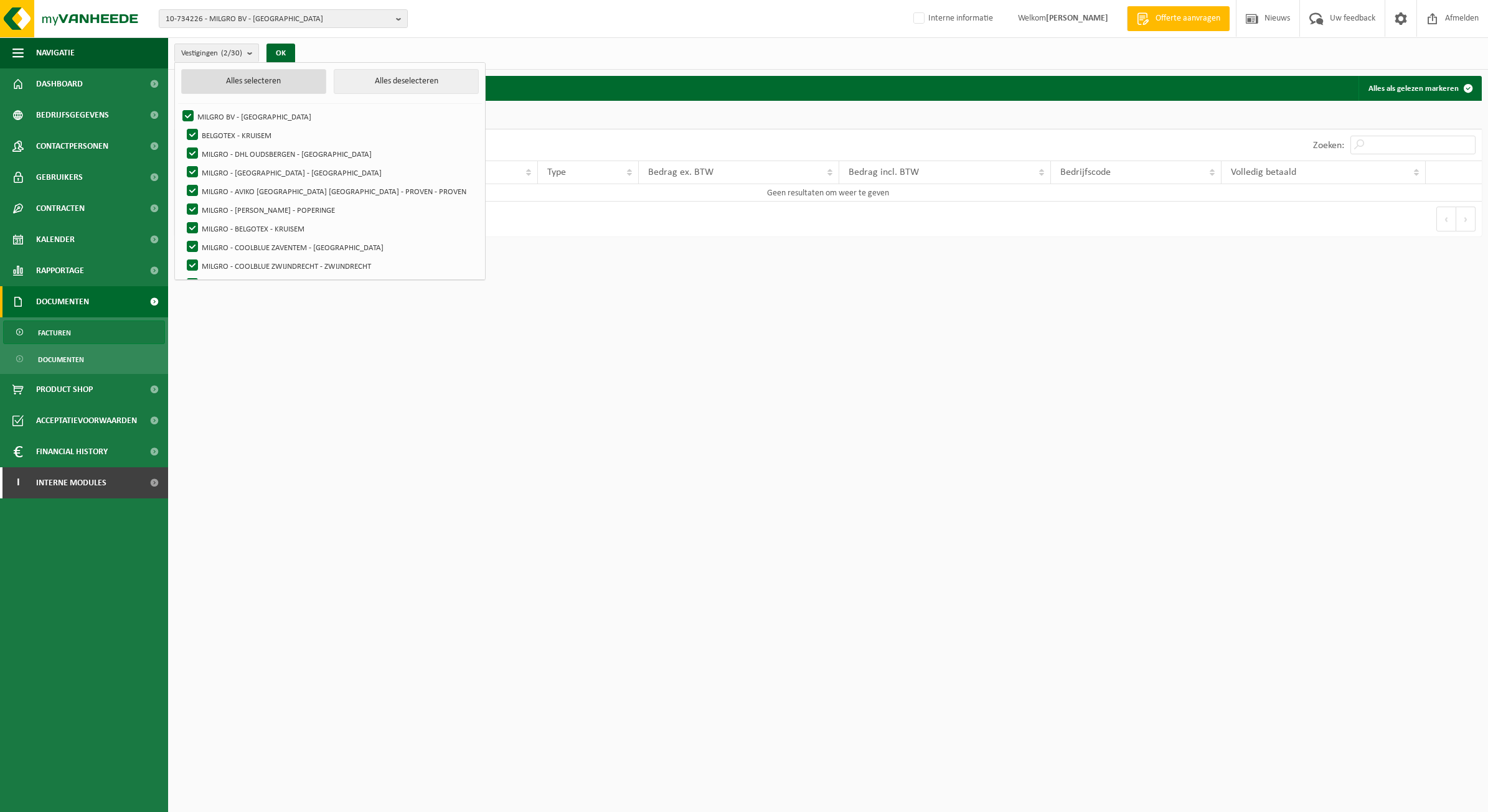
checkbox input "true"
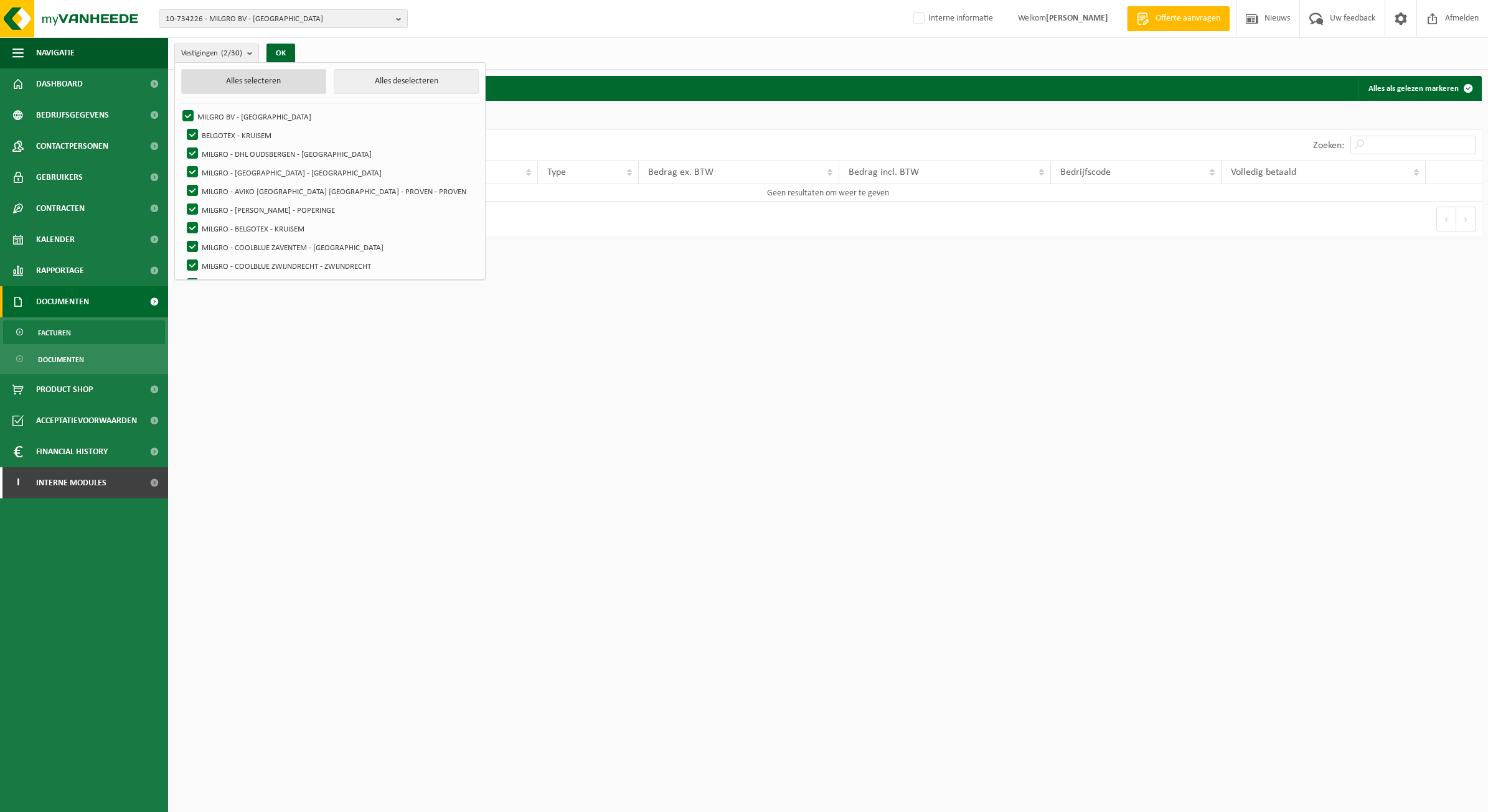
checkbox input "true"
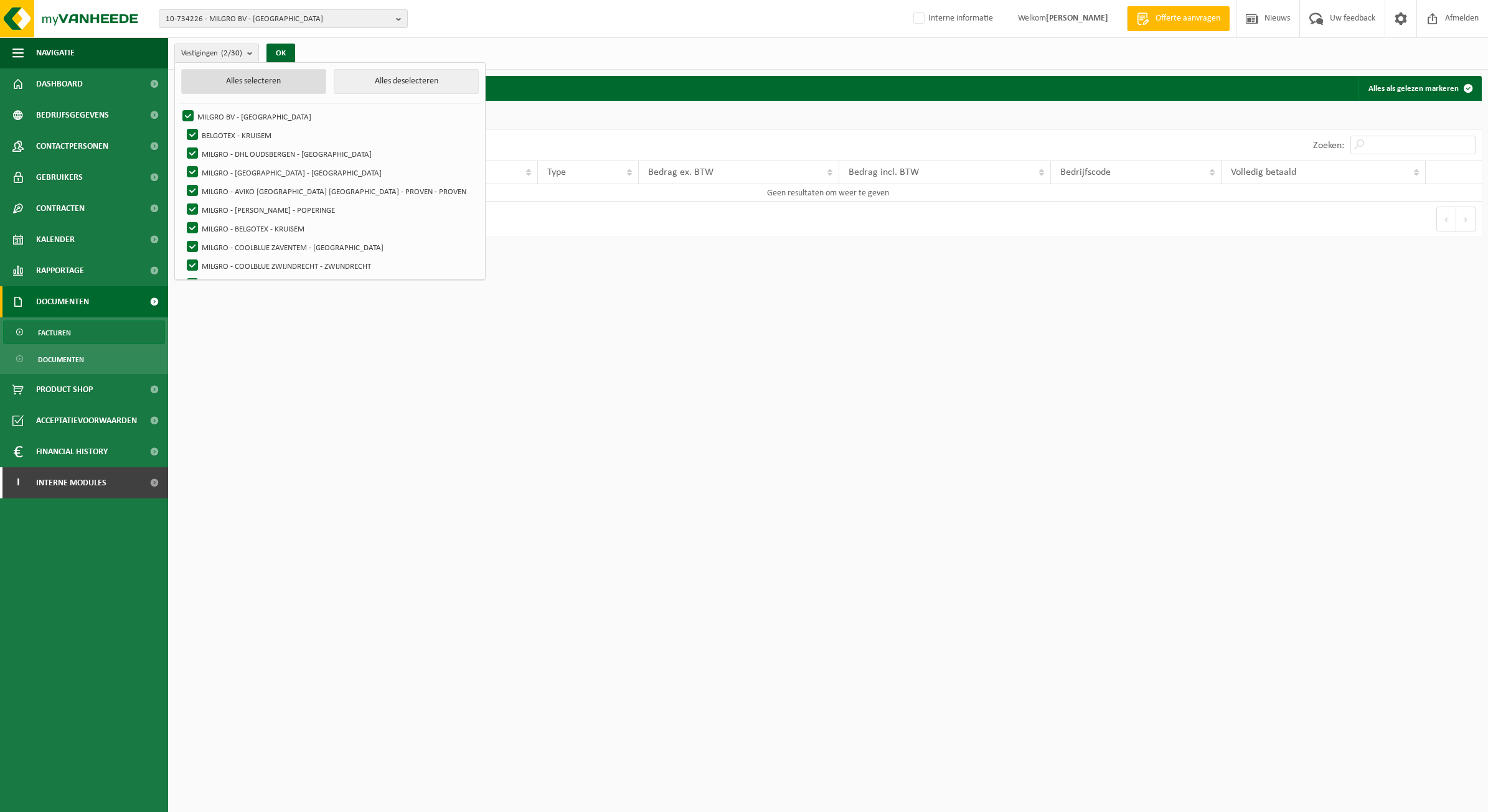
checkbox input "true"
click at [286, 47] on button "OK" at bounding box center [284, 54] width 28 height 20
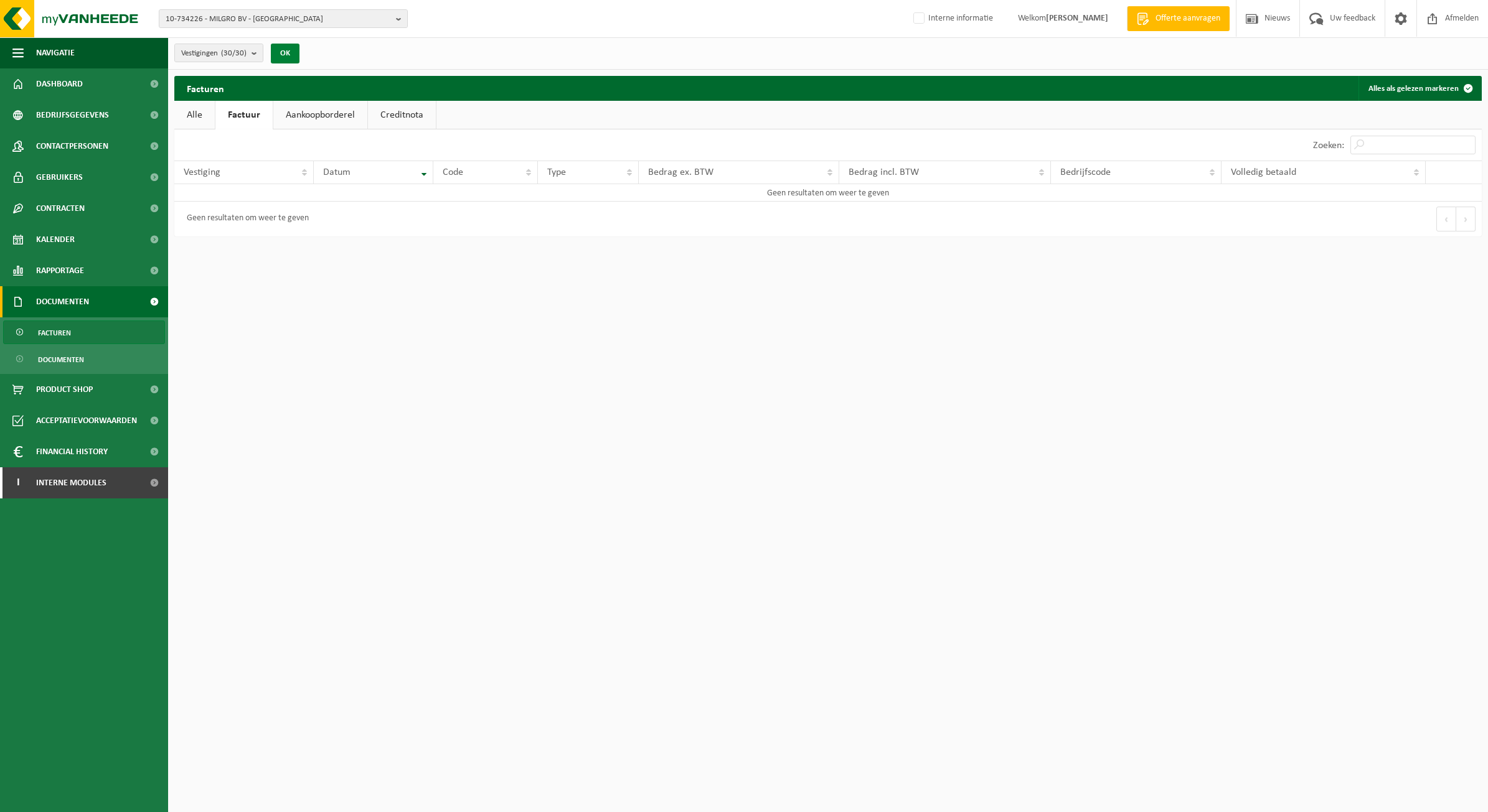
click at [284, 46] on button "OK" at bounding box center [284, 54] width 28 height 20
click at [286, 51] on button "OK" at bounding box center [284, 54] width 28 height 20
click at [204, 109] on link "Alle" at bounding box center [194, 114] width 40 height 28
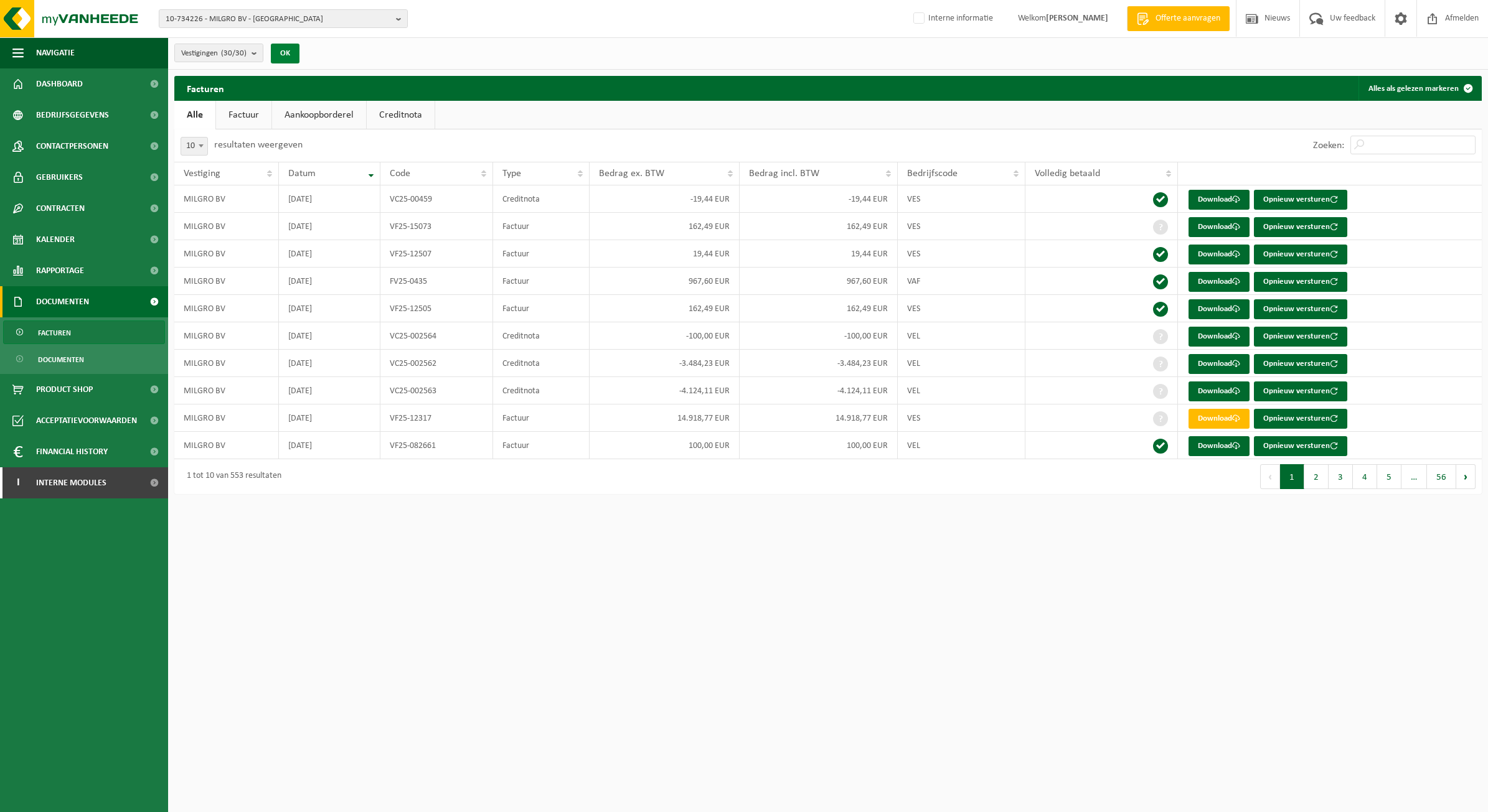
click at [288, 54] on button "OK" at bounding box center [284, 54] width 28 height 20
click at [228, 101] on link "Factuur" at bounding box center [243, 114] width 56 height 28
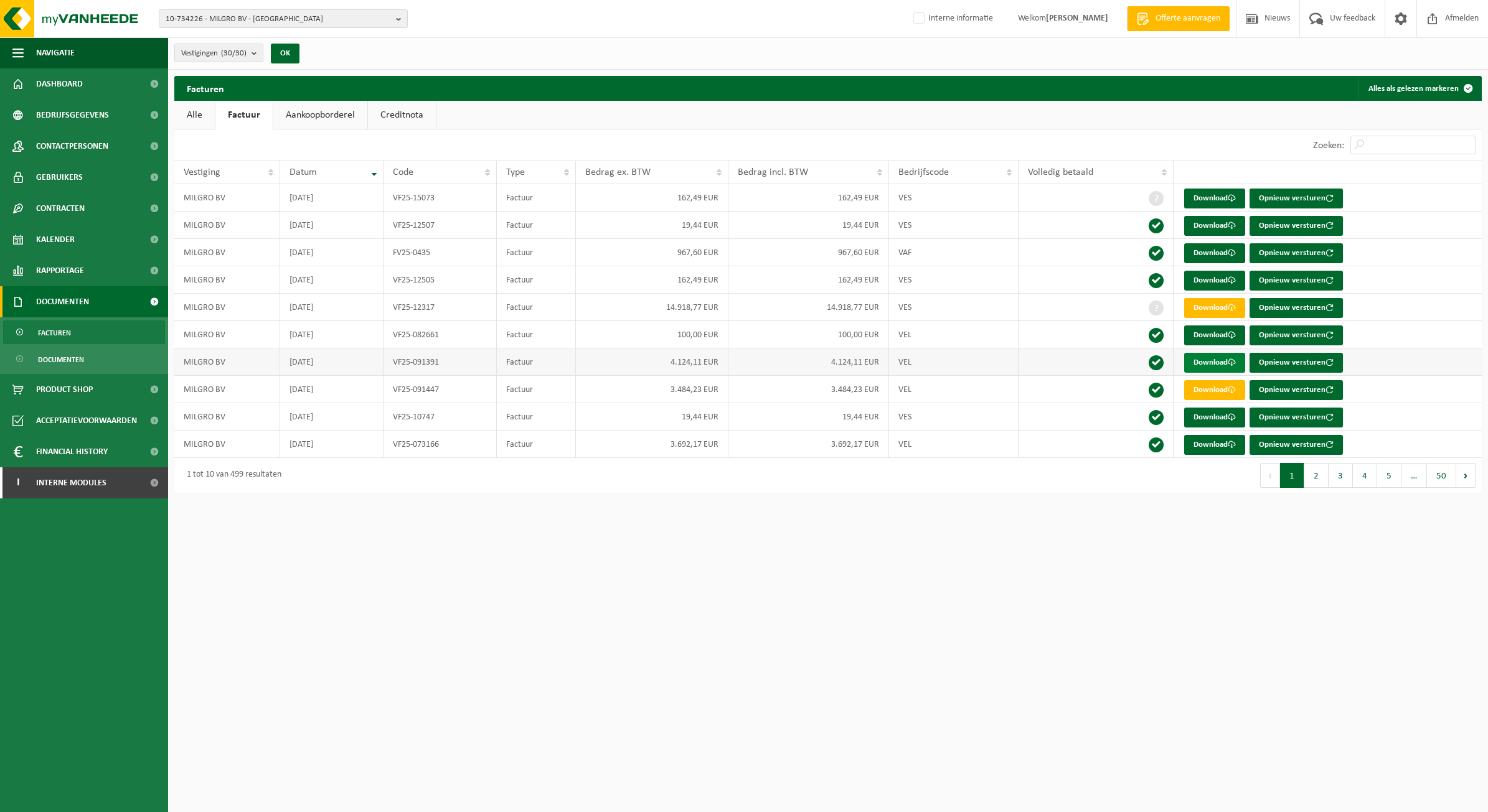
click at [1221, 370] on link "Download" at bounding box center [1215, 363] width 61 height 20
click at [1216, 365] on link "Download" at bounding box center [1215, 363] width 61 height 20
click at [1216, 314] on link "Download" at bounding box center [1215, 307] width 61 height 20
click at [830, 717] on html "10-734226 - MILGRO BV - ROTTERDAM 10-734226 - MILGRO BV - ROTTERDAM 02-009142 -…" at bounding box center [744, 406] width 1488 height 812
click at [227, 25] on span "10-734226 - MILGRO BV - [GEOGRAPHIC_DATA]" at bounding box center [278, 19] width 226 height 19
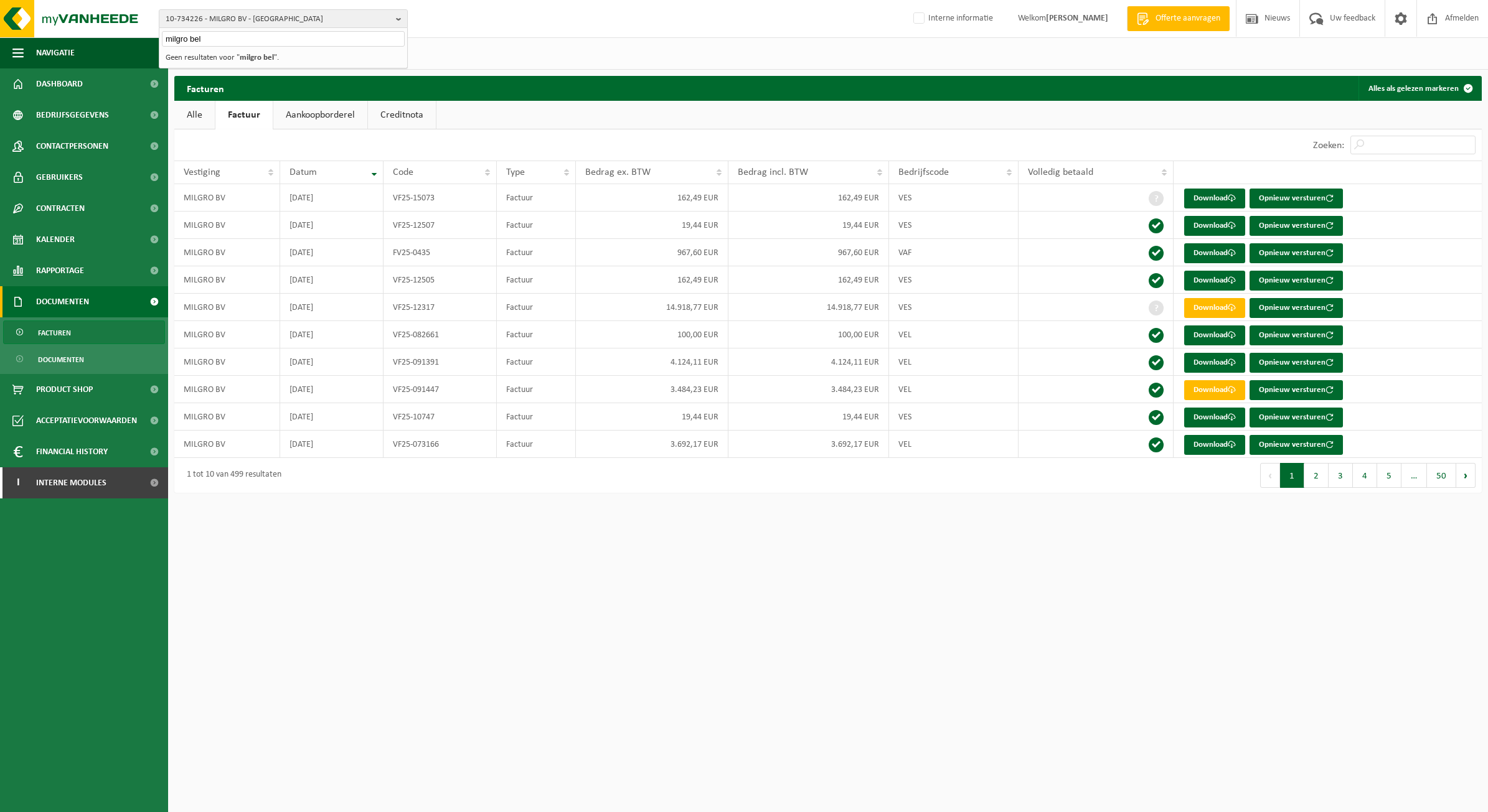
click at [294, 42] on input "milgro bel" at bounding box center [283, 39] width 243 height 16
type input "m"
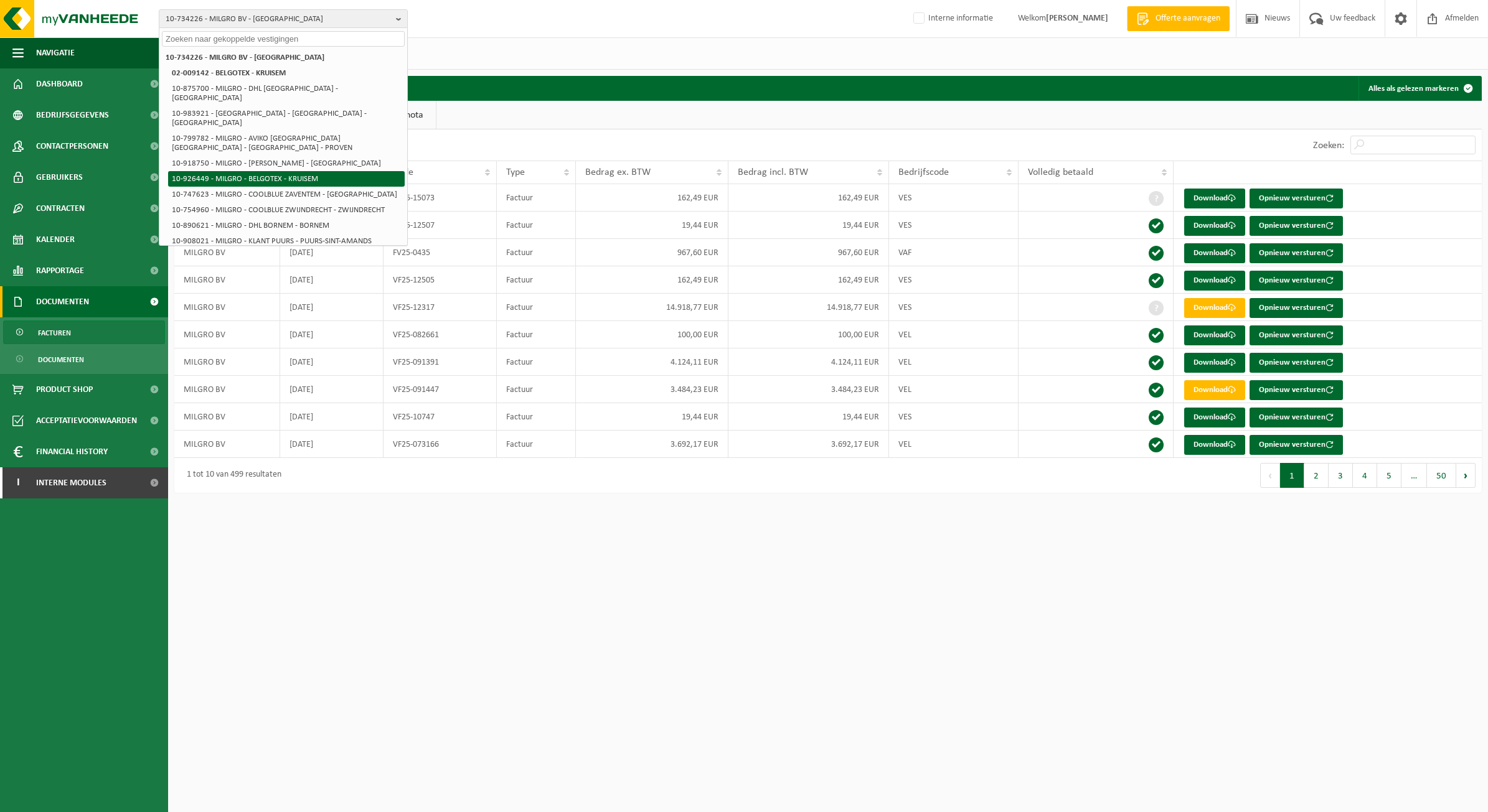
scroll to position [259, 0]
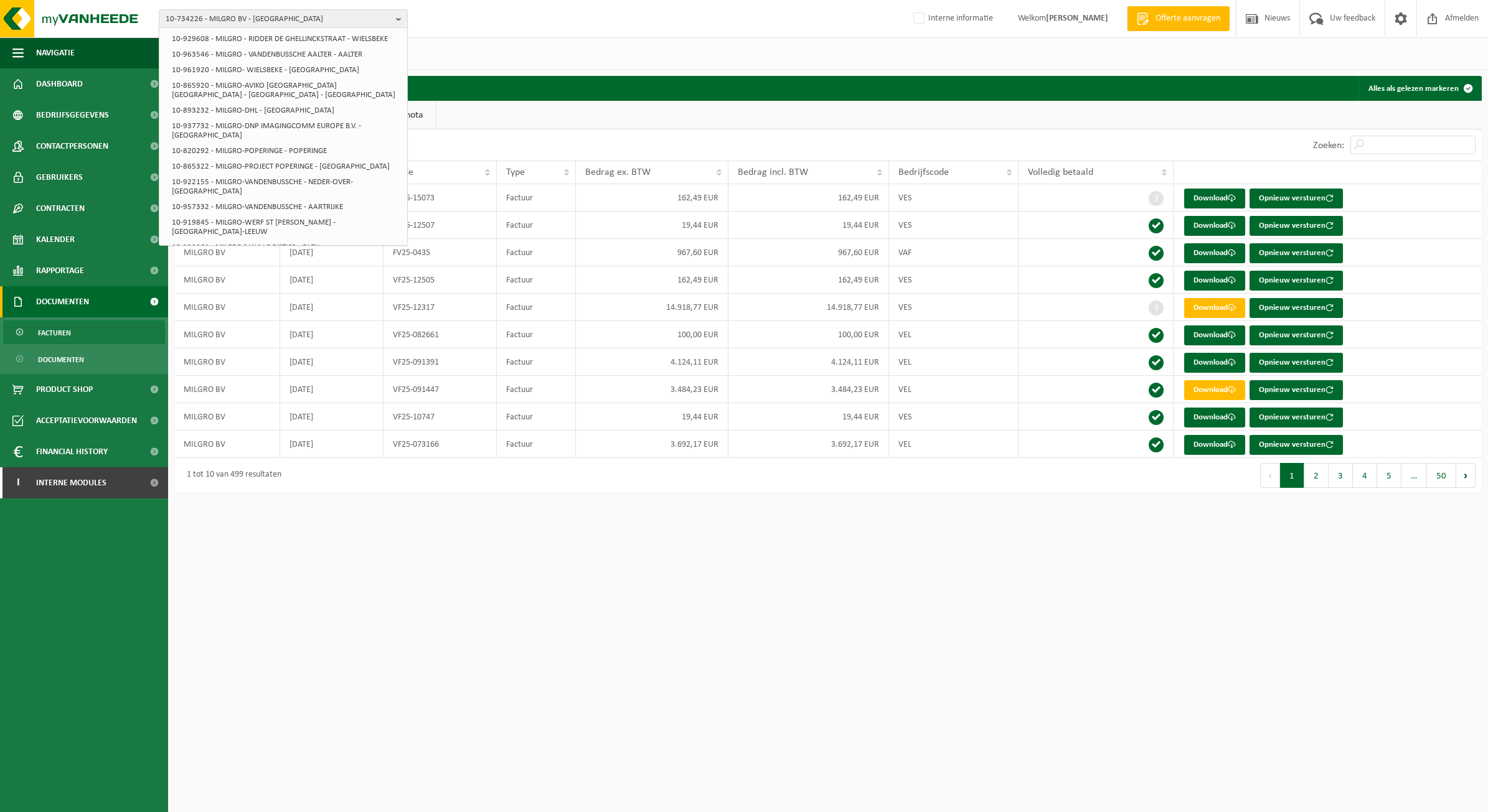
click at [682, 644] on html "10-734226 - MILGRO BV - ROTTERDAM 10-734226 - MILGRO BV - ROTTERDAM 02-009142 -…" at bounding box center [744, 406] width 1488 height 812
click at [885, 539] on html "10-734226 - MILGRO BV - ROTTERDAM 10-734226 - MILGRO BV - ROTTERDAM 02-009142 -…" at bounding box center [744, 406] width 1488 height 812
click at [880, 535] on html "10-734226 - MILGRO BV - ROTTERDAM 10-734226 - MILGRO BV - ROTTERDAM 02-009142 -…" at bounding box center [744, 406] width 1488 height 812
click at [695, 69] on div "Vestigingen (30/30) Alles selecteren Alles deselecteren MILGRO BV - ROTTERDAM B…" at bounding box center [828, 53] width 1320 height 32
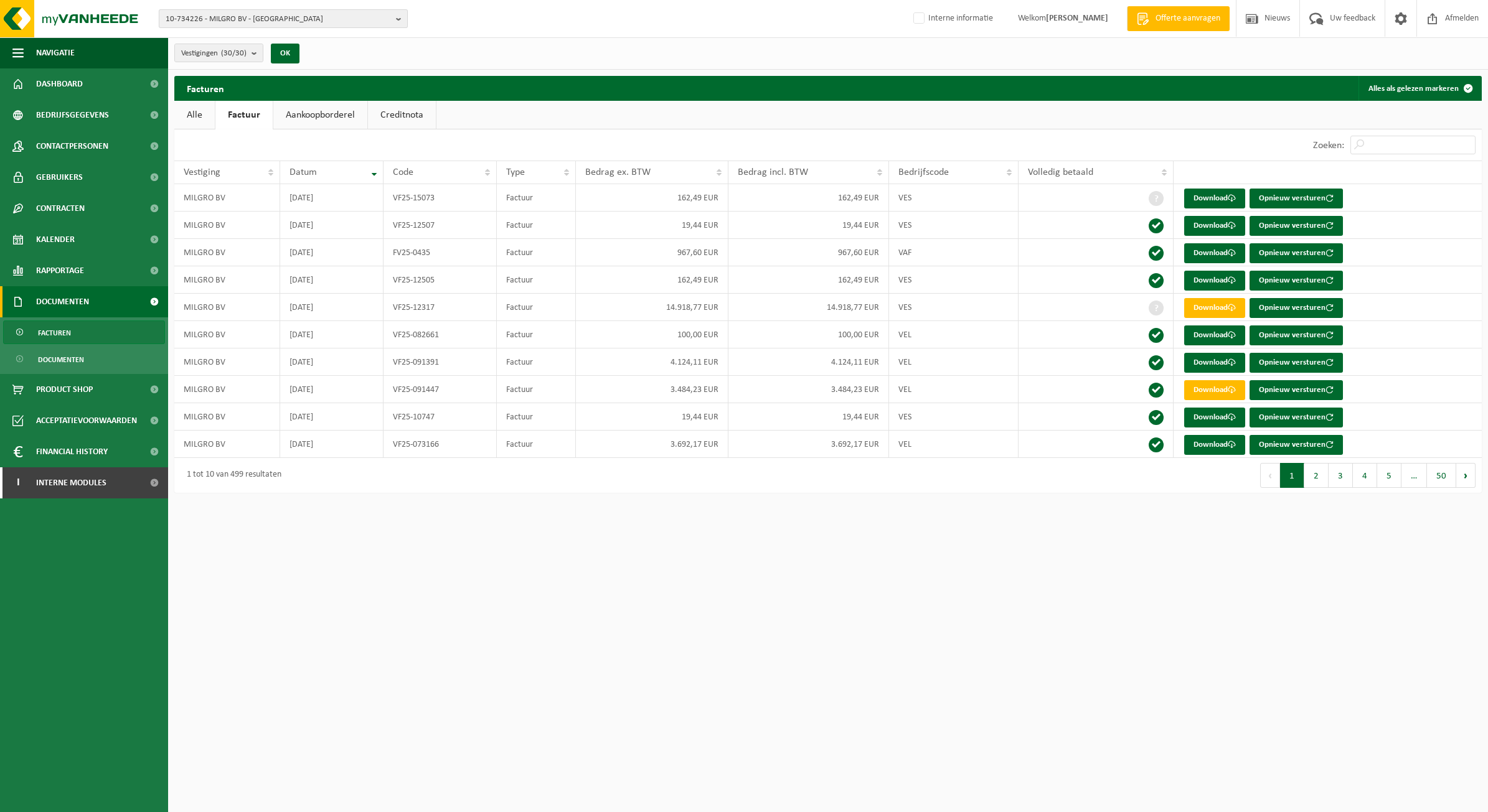
click at [277, 17] on span "10-734226 - MILGRO BV - [GEOGRAPHIC_DATA]" at bounding box center [278, 19] width 226 height 19
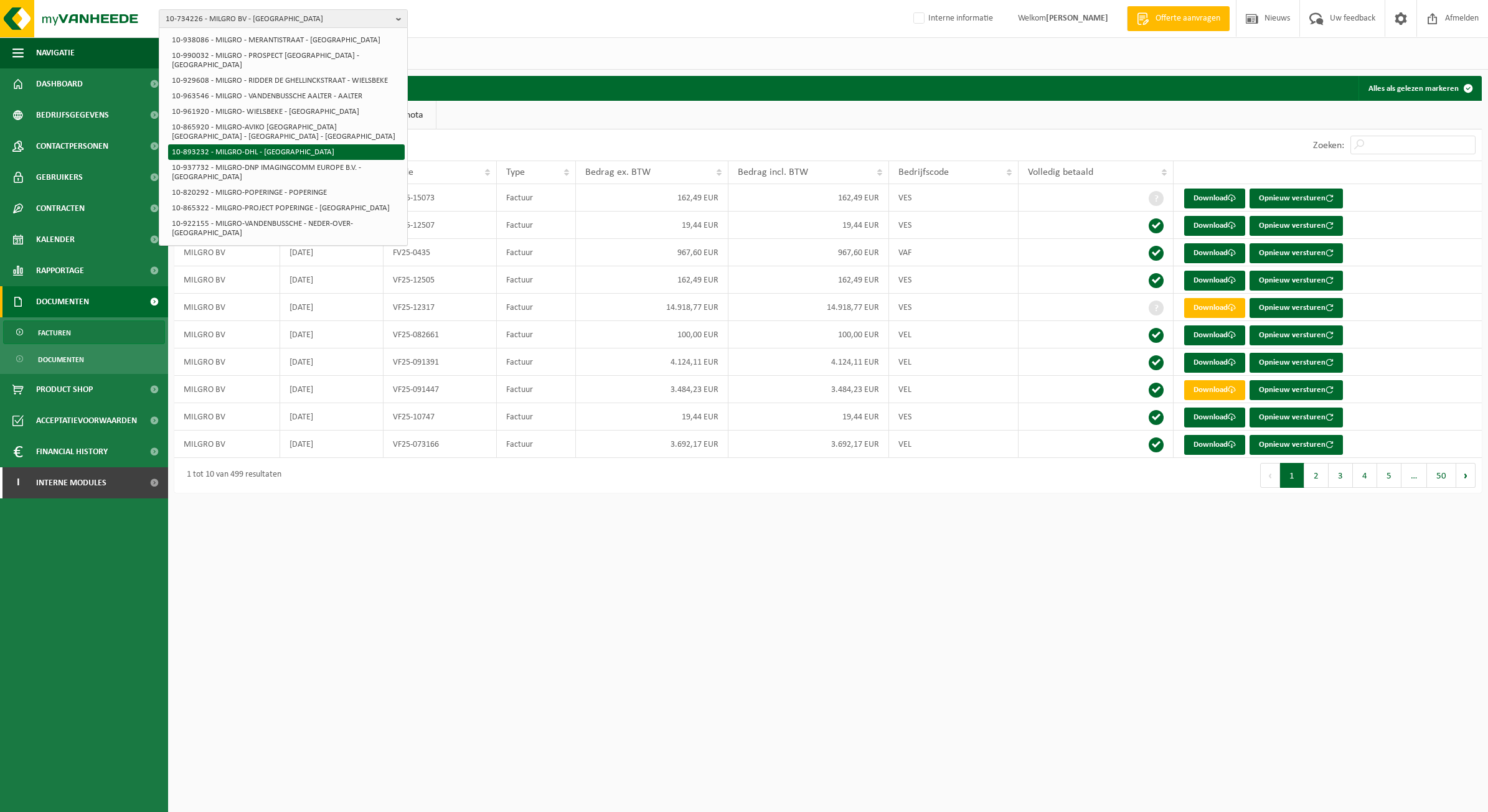
scroll to position [0, 0]
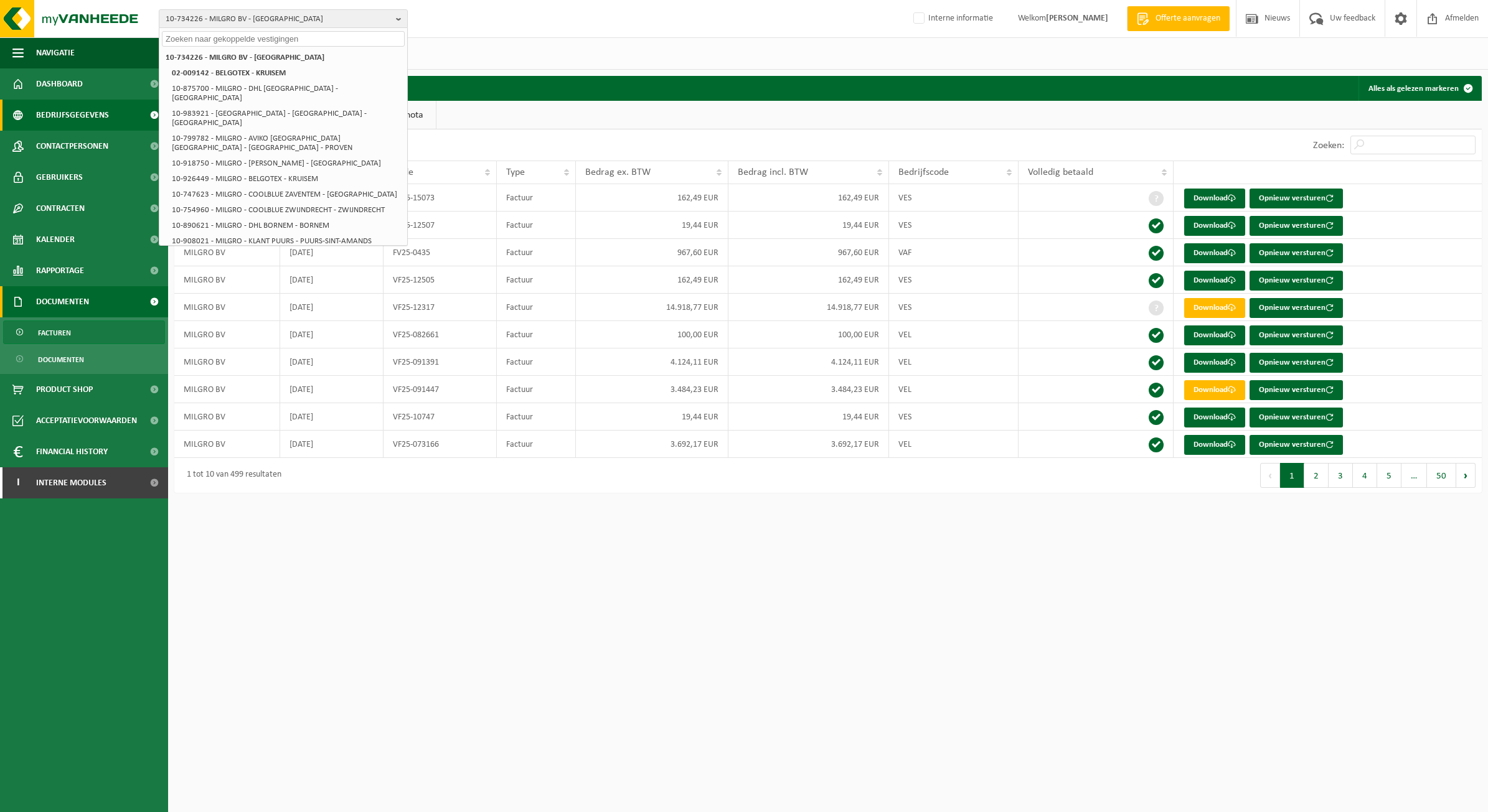
click at [94, 105] on span "Bedrijfsgegevens" at bounding box center [72, 115] width 73 height 31
